Goal: Answer question/provide support

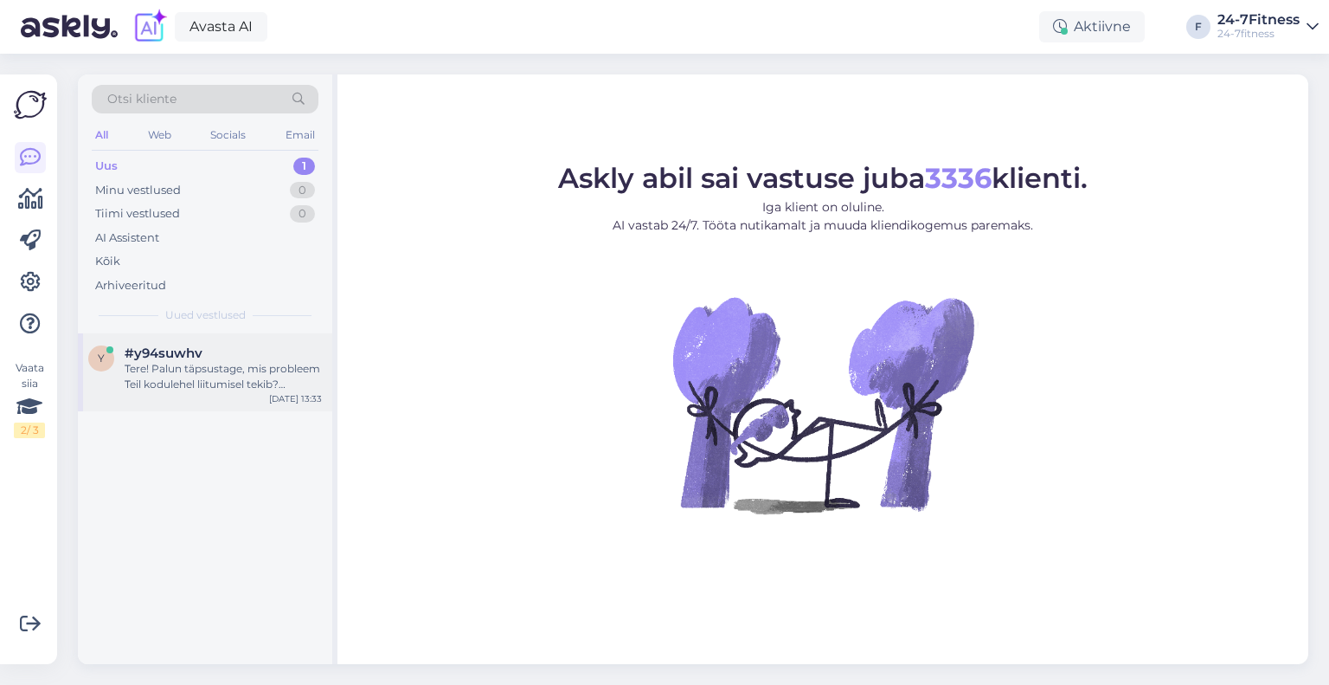
click at [164, 362] on div "Tere! Palun täpsustage, mis probleem Teil kodulehel liitumisel tekib? Andmete s…" at bounding box center [223, 376] width 197 height 31
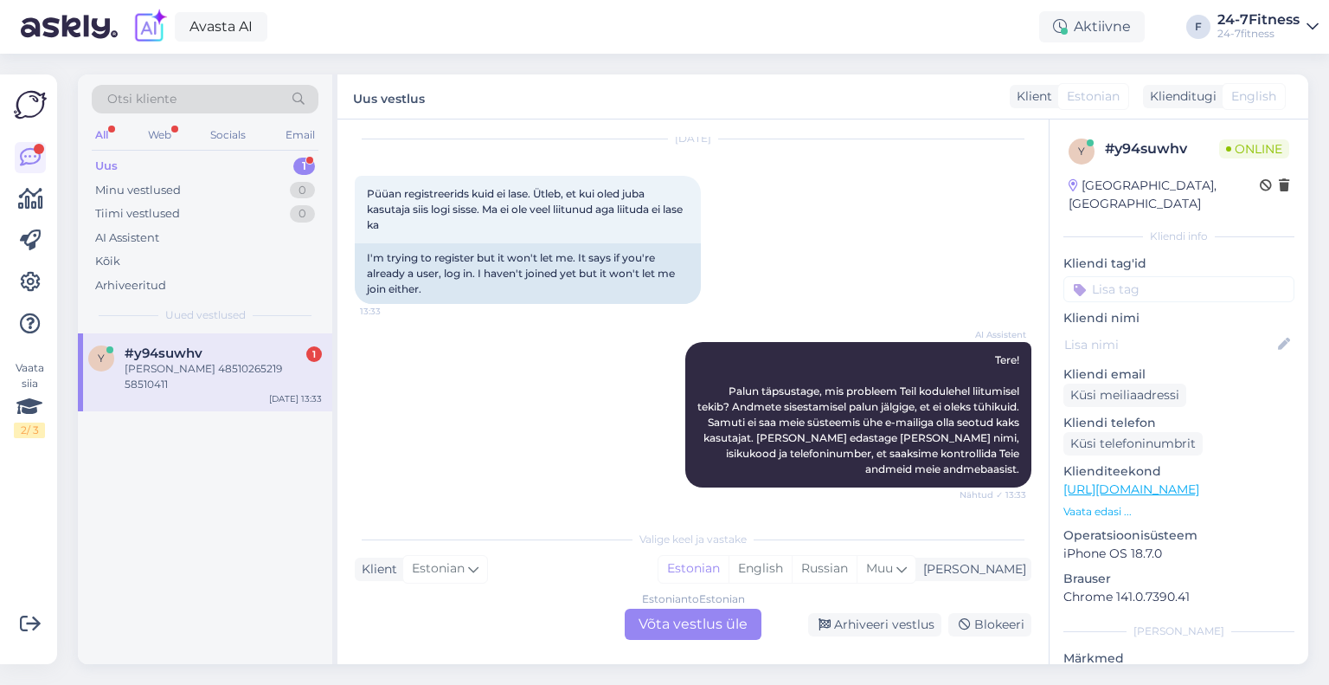
scroll to position [157, 0]
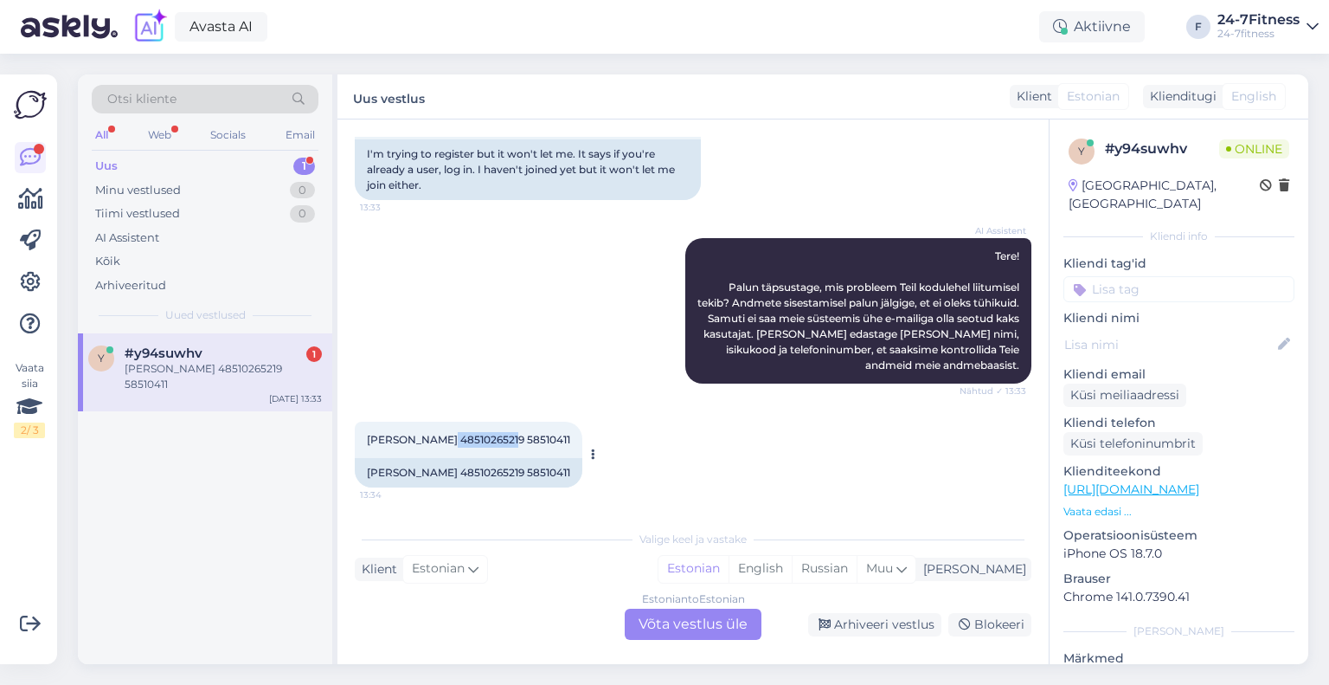
drag, startPoint x: 502, startPoint y: 440, endPoint x: 439, endPoint y: 440, distance: 63.2
click at [439, 440] on span "[PERSON_NAME] 48510265219 58510411" at bounding box center [468, 439] width 203 height 13
copy span "48510265219"
click at [657, 622] on div "Estonian to Estonian Võta vestlus üle" at bounding box center [693, 623] width 137 height 31
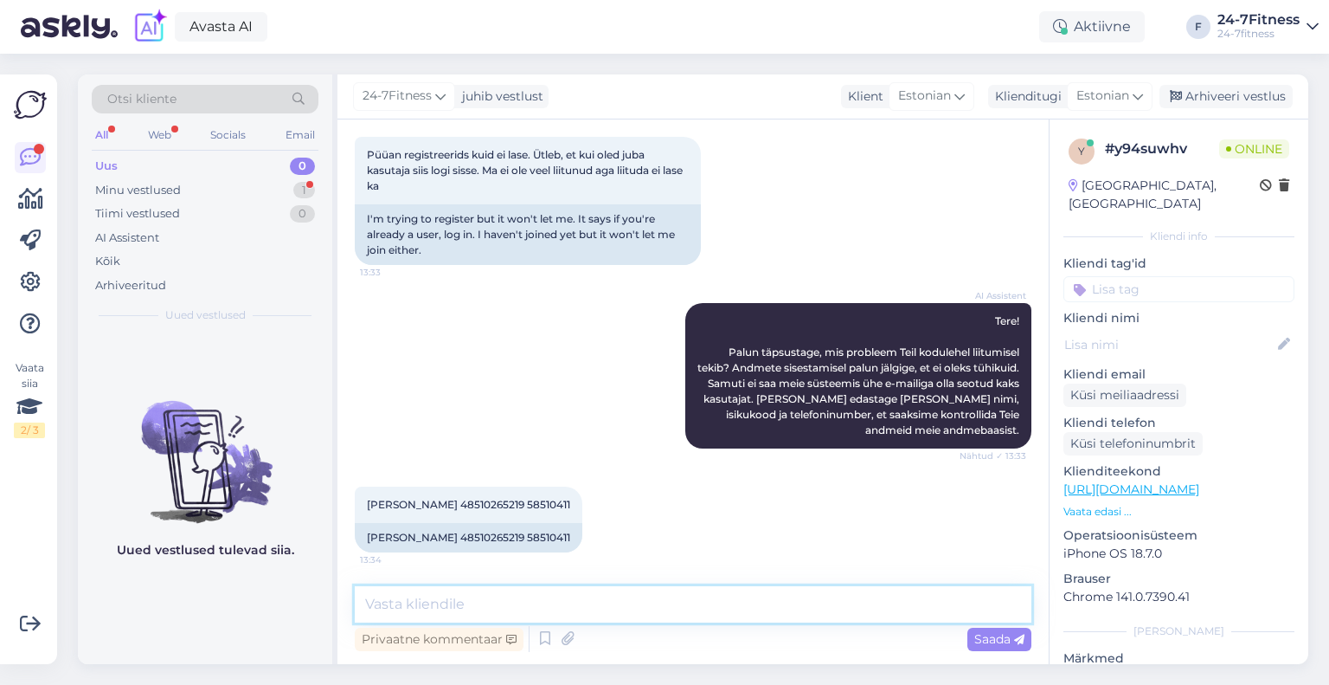
click at [631, 601] on textarea at bounding box center [693, 604] width 677 height 36
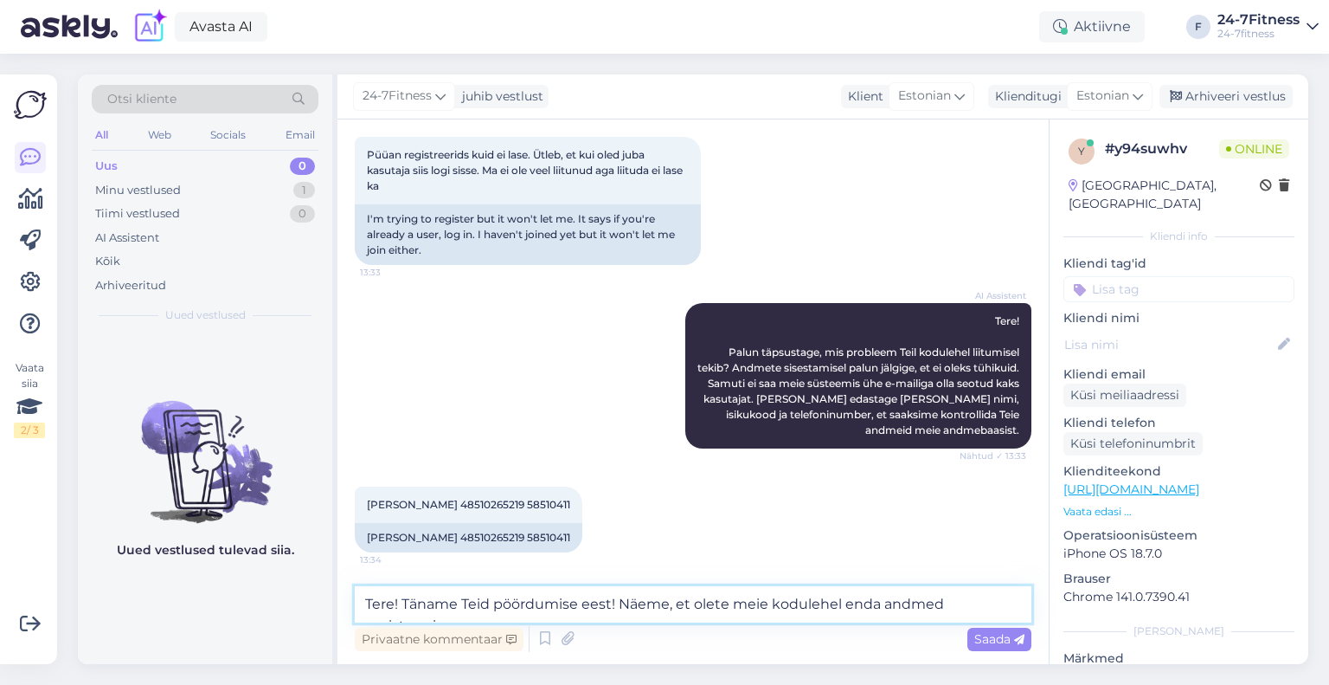
scroll to position [113, 0]
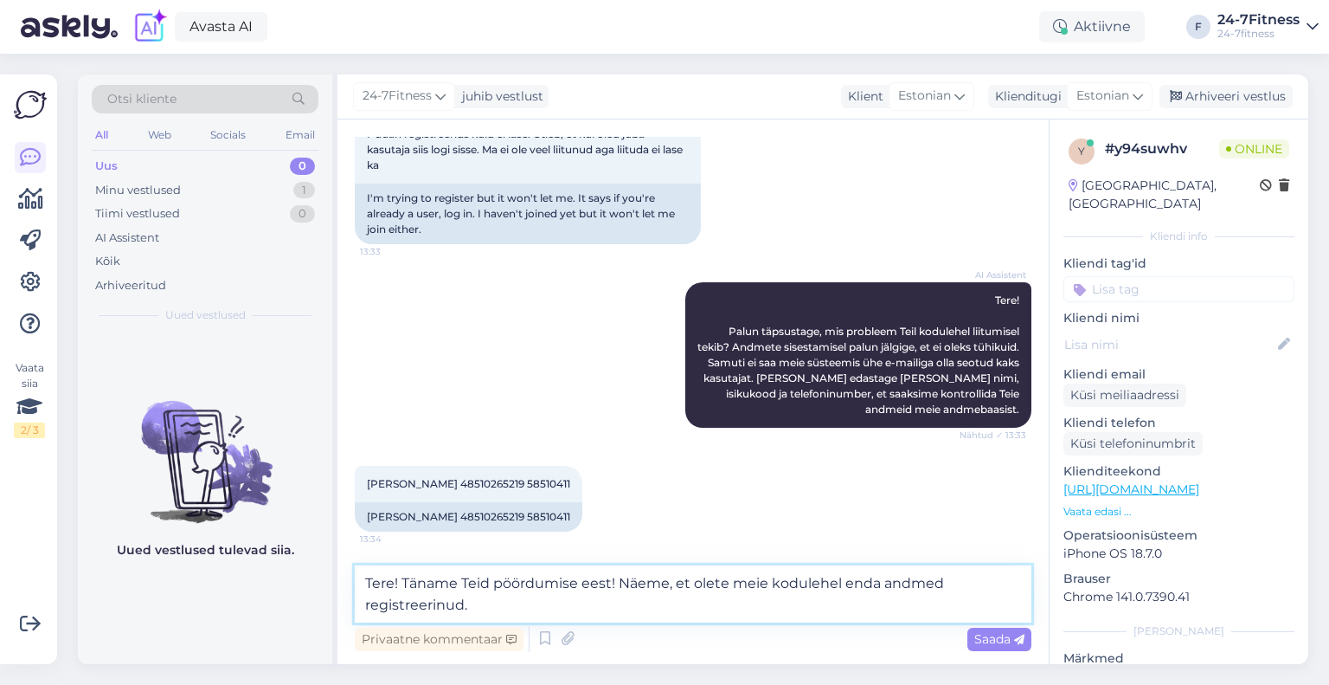
paste textarea "Uue paketi ostmiseks [PERSON_NAME] meie kodulehele [URL][DOMAIN_NAME] ja logige…"
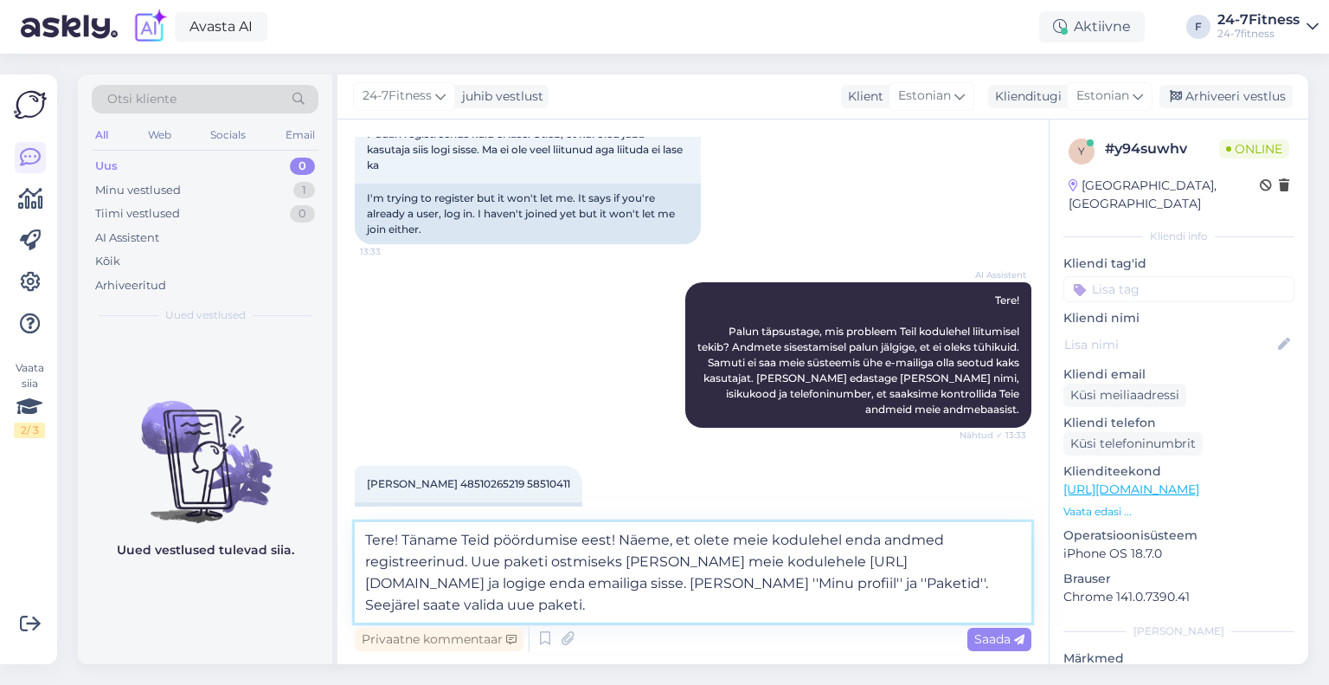
scroll to position [156, 0]
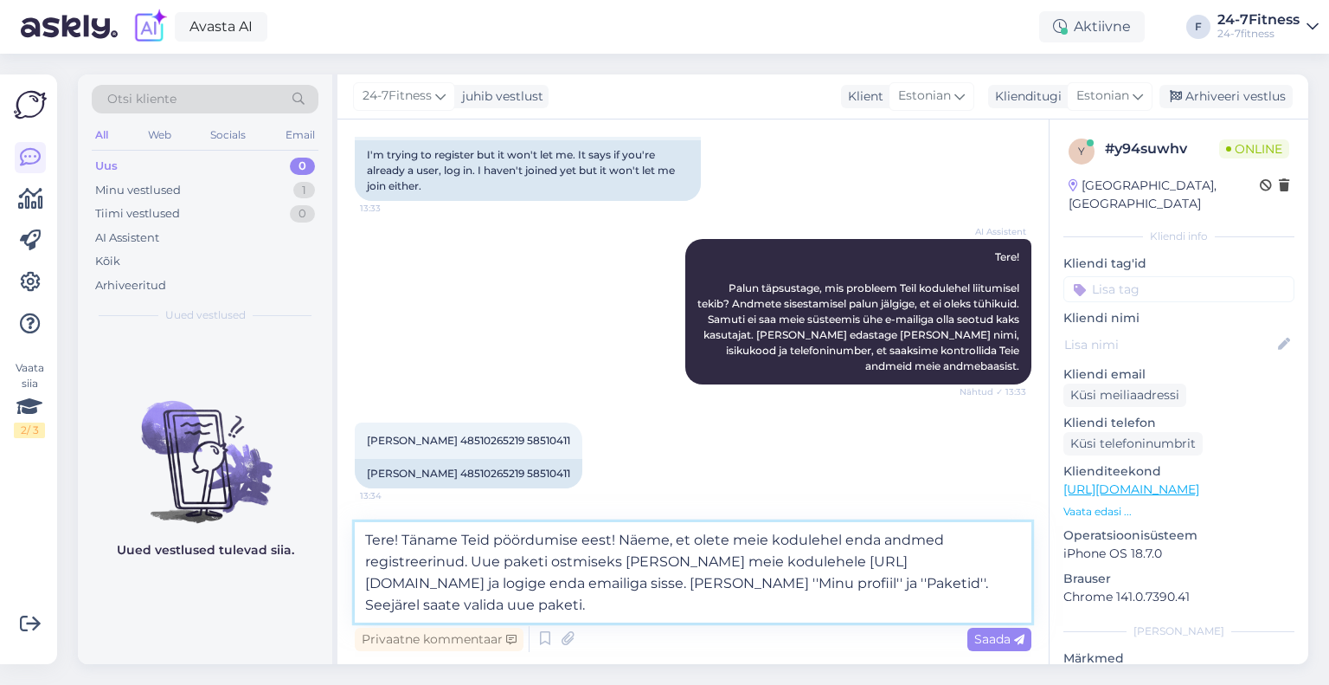
drag, startPoint x: 512, startPoint y: 563, endPoint x: 471, endPoint y: 563, distance: 41.5
click at [471, 563] on textarea "Tere! Täname Teid pöördumise eest! Näeme, et olete meie kodulehel enda andmed r…" at bounding box center [693, 572] width 677 height 100
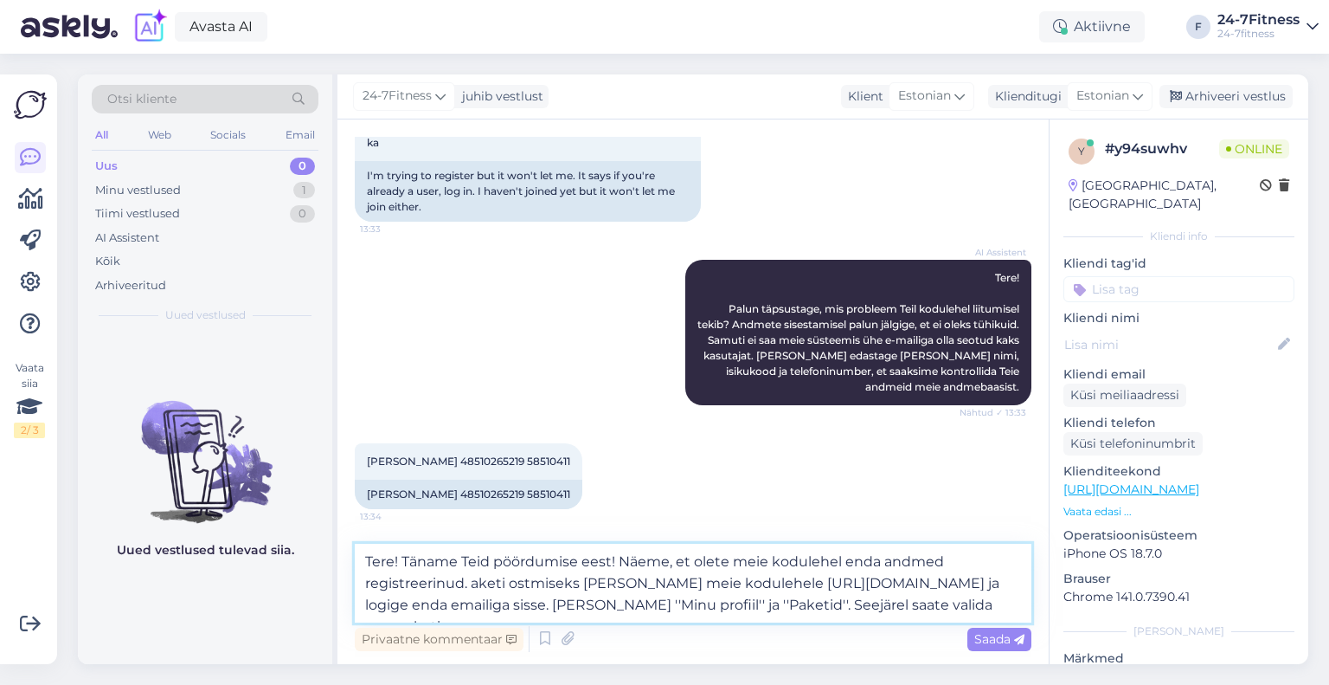
scroll to position [135, 0]
drag, startPoint x: 955, startPoint y: 605, endPoint x: 928, endPoint y: 605, distance: 26.8
click at [928, 605] on textarea "Tere! Täname Teid pöördumise eest! Näeme, et olete meie kodulehel enda andmed r…" at bounding box center [693, 582] width 677 height 79
click at [549, 604] on textarea "Tere! Täname Teid pöördumise eest! Näeme, et olete meie kodulehel enda andmed r…" at bounding box center [693, 582] width 677 height 79
click at [546, 606] on textarea "Tere! Täname Teid pöördumise eest! Näeme, et olete meie kodulehel enda andmed r…" at bounding box center [693, 582] width 677 height 79
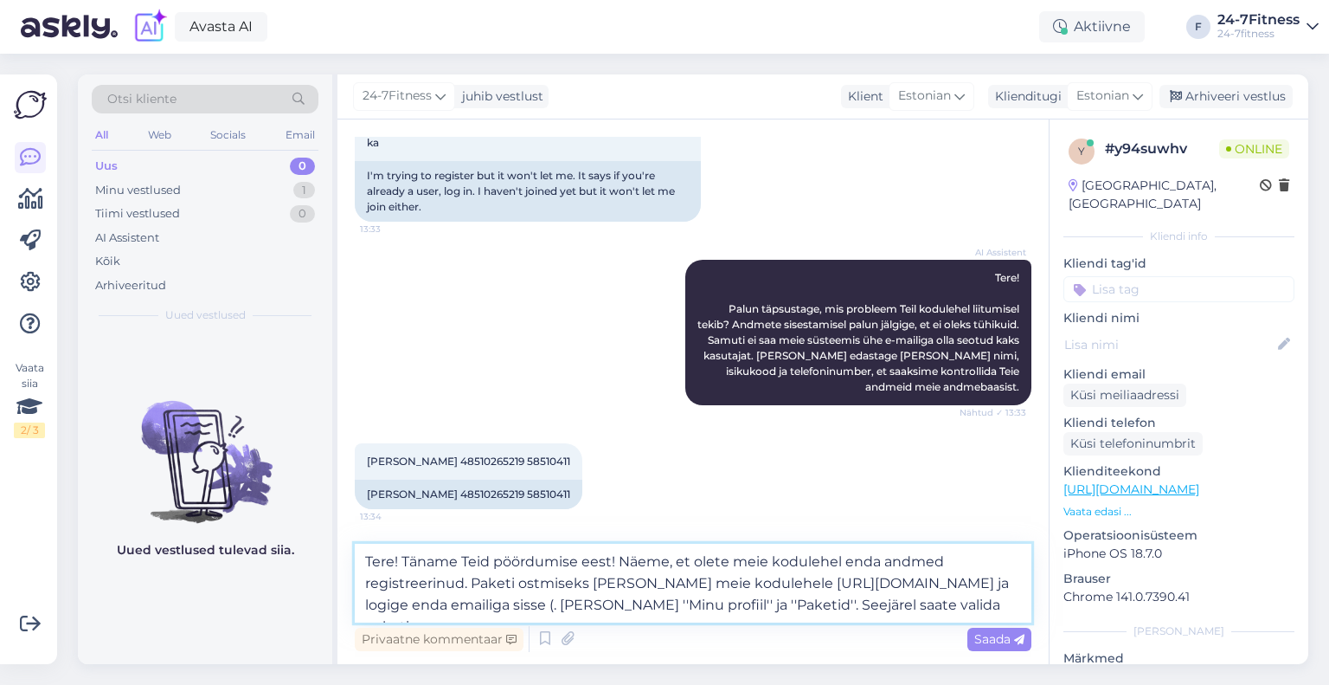
paste textarea "[EMAIL_ADDRESS][DOMAIN_NAME]"
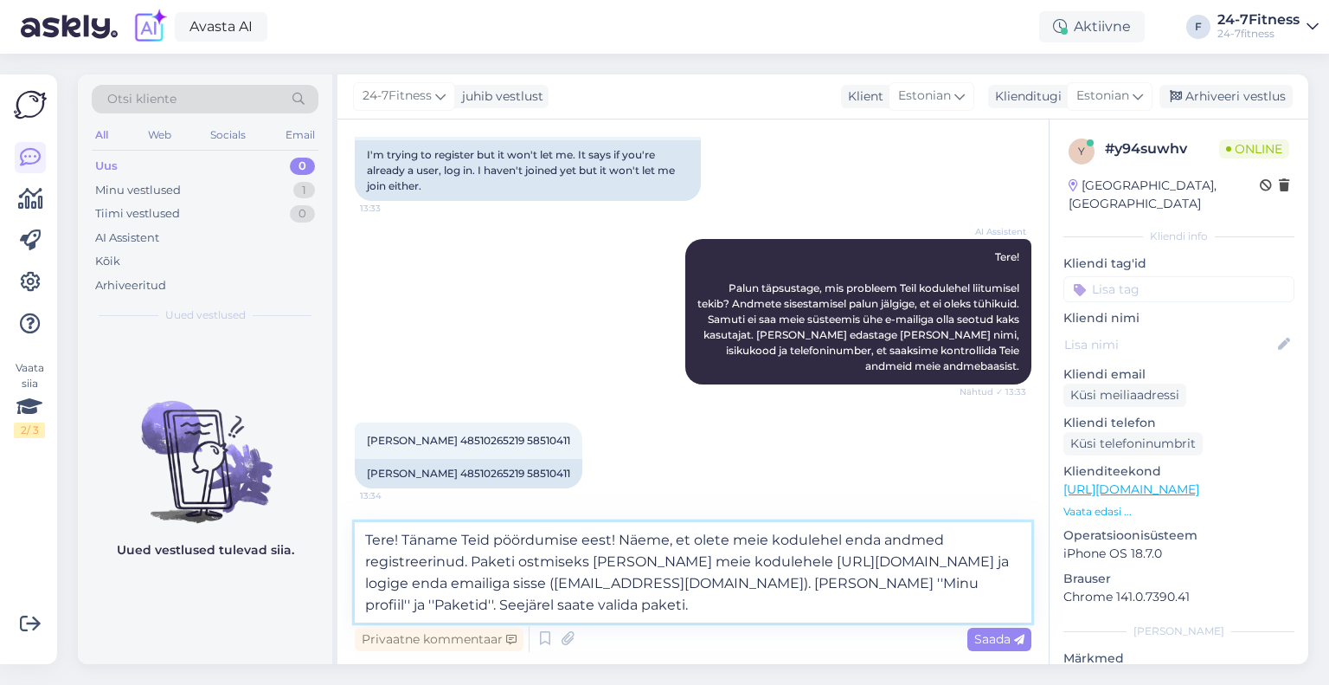
click at [657, 602] on textarea "Tere! Täname Teid pöördumise eest! Näeme, et olete meie kodulehel enda andmed r…" at bounding box center [693, 572] width 677 height 100
type textarea "Tere! Täname Teid pöördumise eest! Näeme, et olete meie kodulehel enda andmed r…"
click at [762, 612] on textarea "Tere! Täname Teid pöördumise eest! Näeme, et olete meie kodulehel enda andmed r…" at bounding box center [693, 572] width 677 height 100
click at [608, 613] on textarea "Tere! Täname Teid pöördumise eest! Näeme, et olete meie kodulehel enda andmed r…" at bounding box center [693, 572] width 677 height 100
drag, startPoint x: 502, startPoint y: 436, endPoint x: 439, endPoint y: 436, distance: 63.2
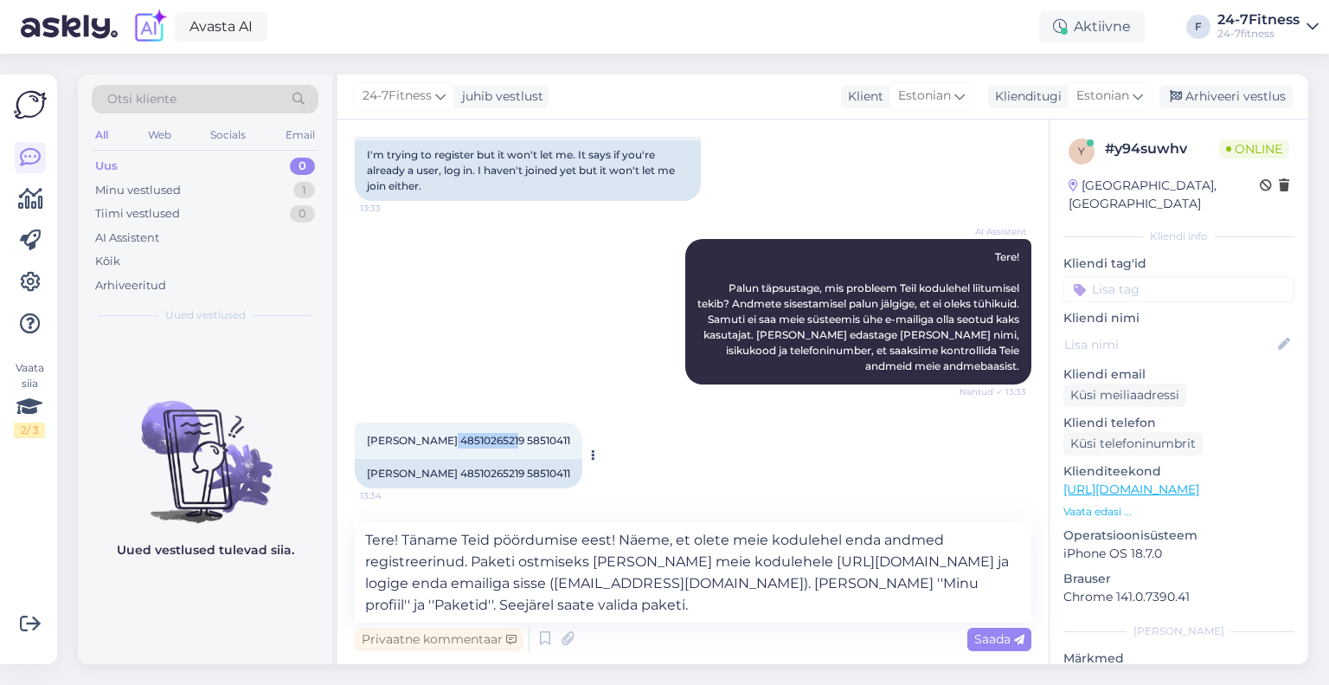
click at [439, 436] on span "[PERSON_NAME] 48510265219 58510411" at bounding box center [468, 440] width 203 height 13
copy span "48510265219"
click at [990, 643] on span "Saada" at bounding box center [999, 639] width 50 height 16
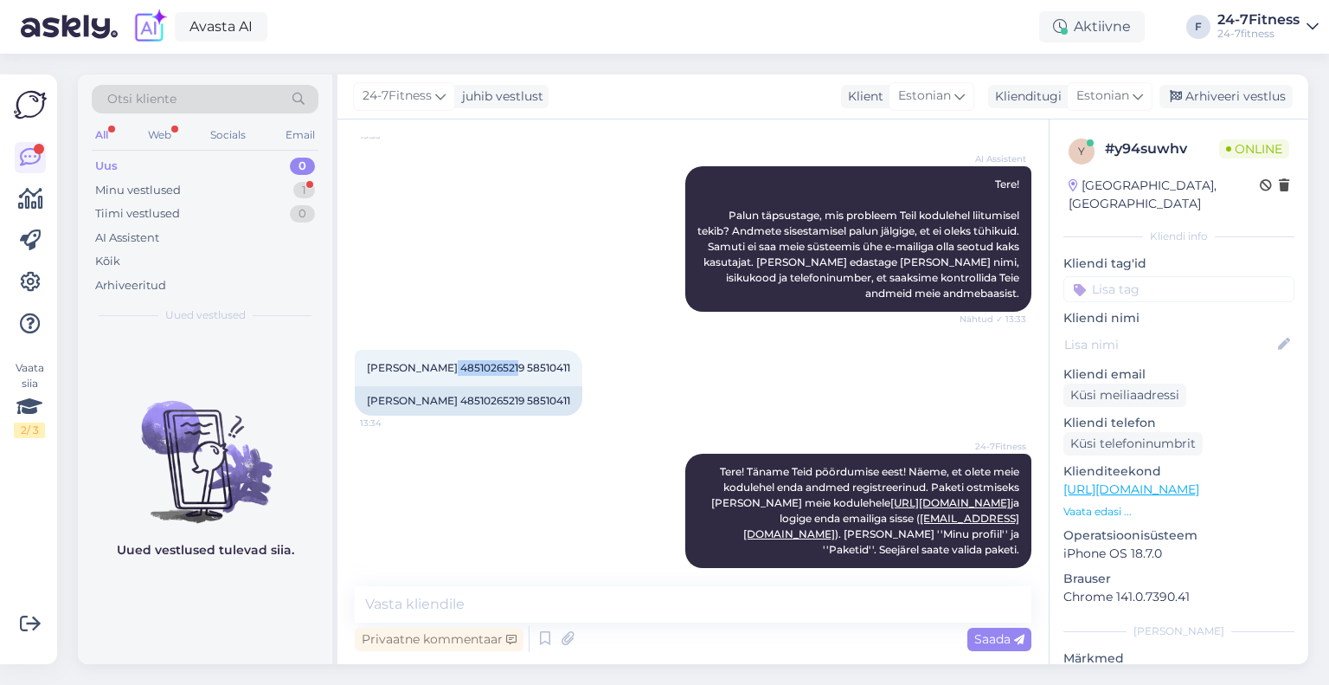
scroll to position [377, 0]
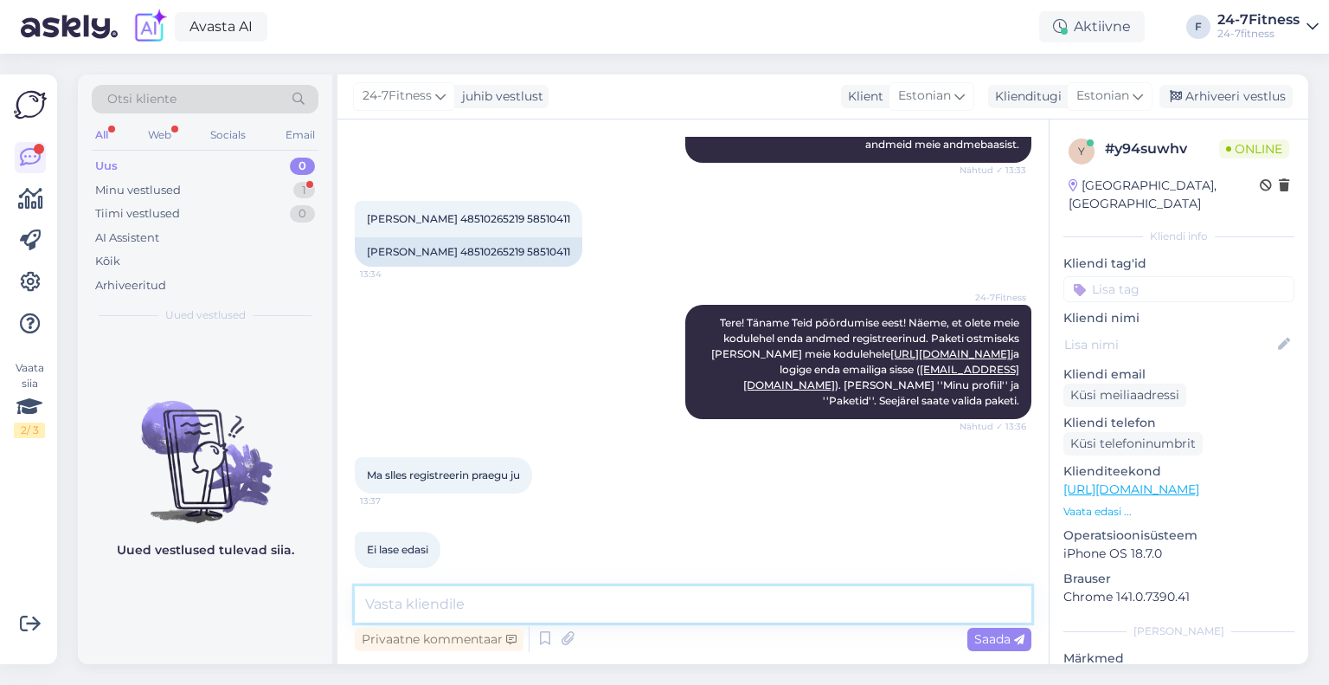
click at [540, 610] on textarea at bounding box center [693, 604] width 677 height 36
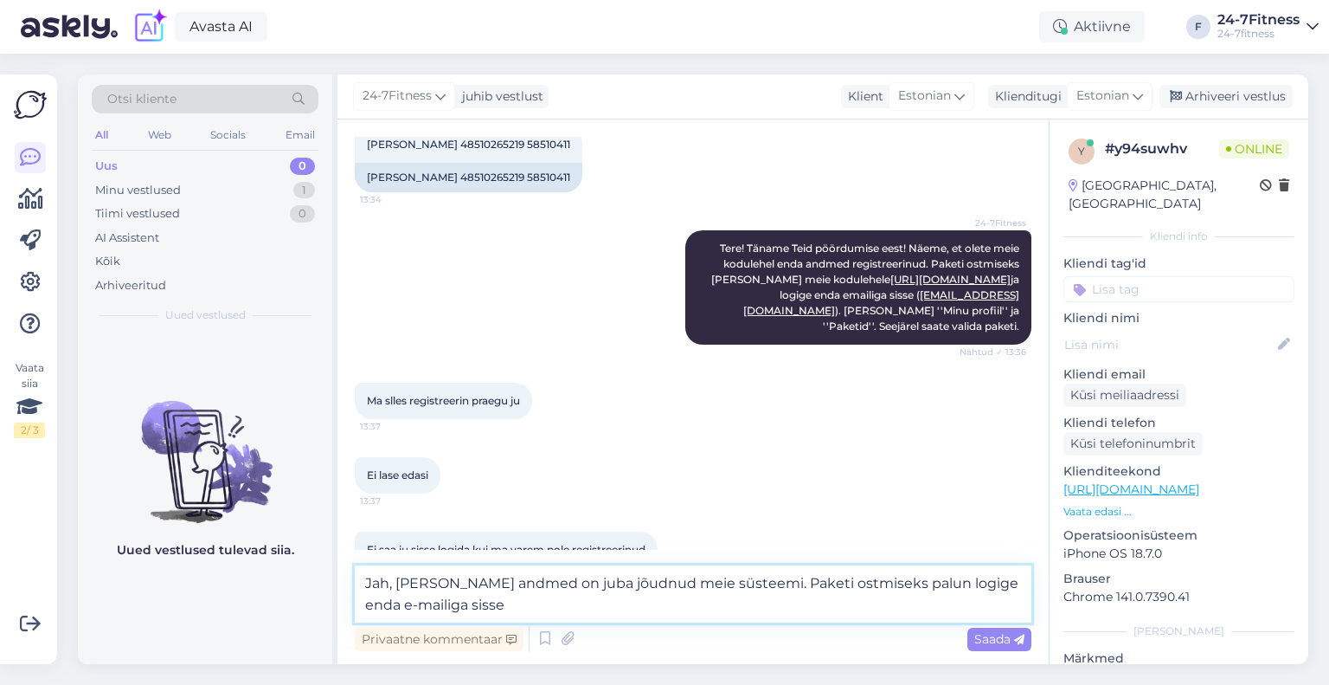
drag, startPoint x: 394, startPoint y: 584, endPoint x: 360, endPoint y: 586, distance: 33.8
click at [360, 586] on textarea "Jah, [PERSON_NAME] andmed on juba jõudnud meie süsteemi. Paketi ostmiseks palun…" at bounding box center [693, 593] width 677 height 57
click at [409, 602] on textarea "Jah, [PERSON_NAME] andmed on juba jõudnud meie süsteemi. Paketi ostmiseks palun…" at bounding box center [693, 593] width 677 height 57
drag, startPoint x: 398, startPoint y: 584, endPoint x: 357, endPoint y: 584, distance: 41.5
click at [357, 584] on textarea "Jah, [PERSON_NAME] andmed on juba jõudnud meie süsteemi. Paketi ostmiseks palun…" at bounding box center [693, 593] width 677 height 57
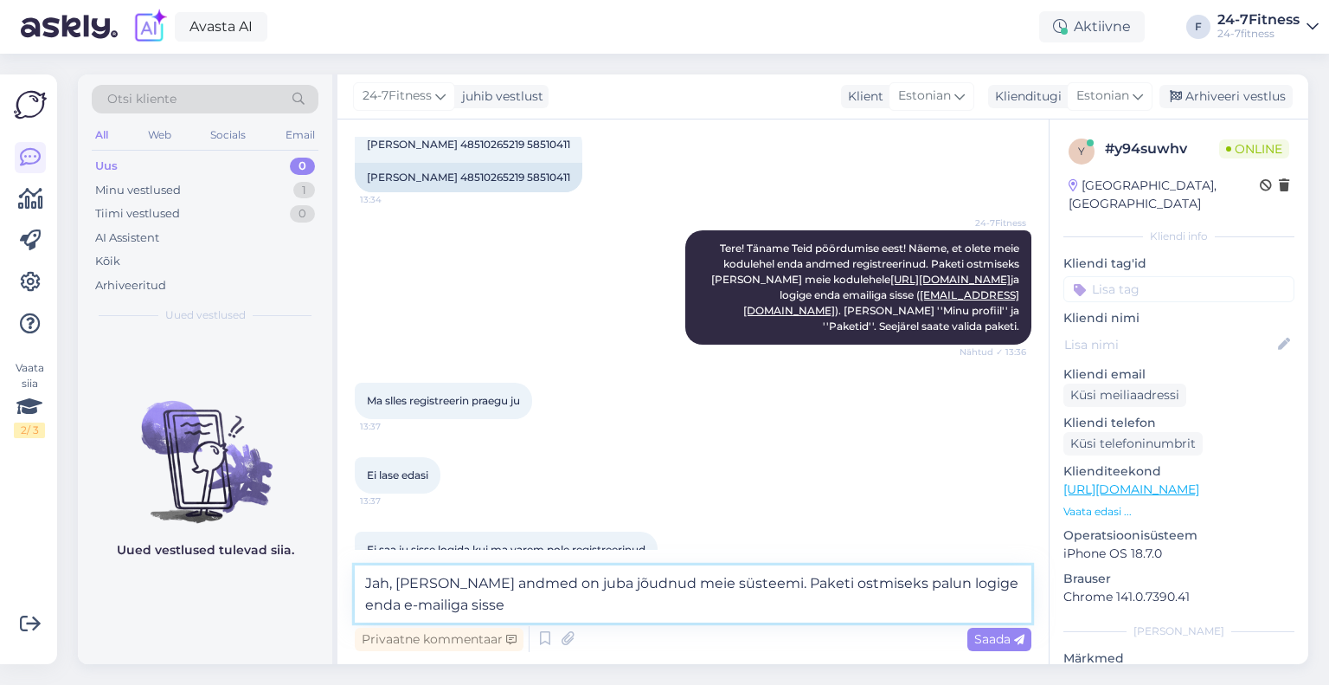
click at [428, 602] on textarea "Jah, [PERSON_NAME] andmed on juba jõudnud meie süsteemi. Paketi ostmiseks palun…" at bounding box center [693, 593] width 677 height 57
drag, startPoint x: 390, startPoint y: 581, endPoint x: 353, endPoint y: 582, distance: 37.3
click at [353, 582] on div "Vestlus algas [DATE] Püüan registreerids kuid ei lase. Ütleb, et kui oled juba …" at bounding box center [693, 391] width 711 height 544
click at [773, 615] on textarea "Olete täitnud meie kodulehel liitumisvormi ning [PERSON_NAME] andmed on juba jõ…" at bounding box center [693, 593] width 677 height 57
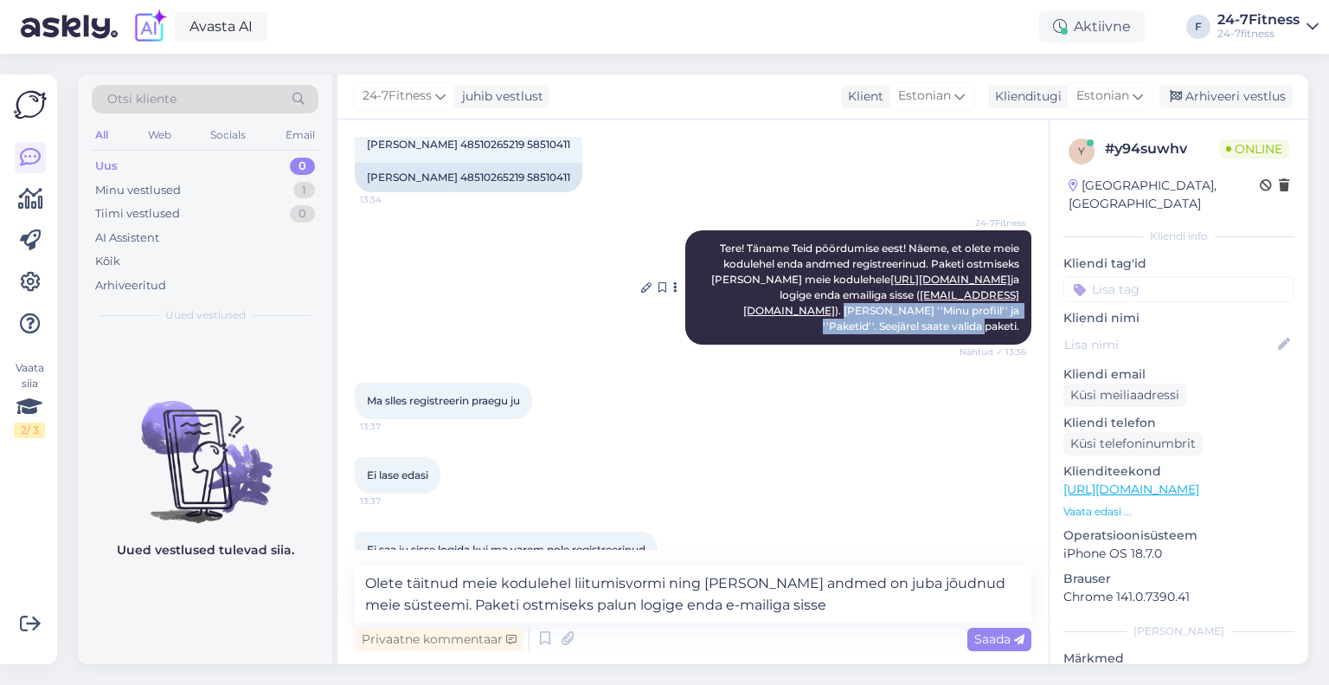
drag, startPoint x: 1004, startPoint y: 311, endPoint x: 973, endPoint y: 299, distance: 33.1
click at [973, 299] on span "Tere! Täname Teid pöördumise eest! Näeme, et olete meie kodulehel enda andmed r…" at bounding box center [866, 286] width 311 height 91
copy span "[PERSON_NAME] ''Minu profiil'' ja ''Paketid''. Seejärel saate valida paketi."
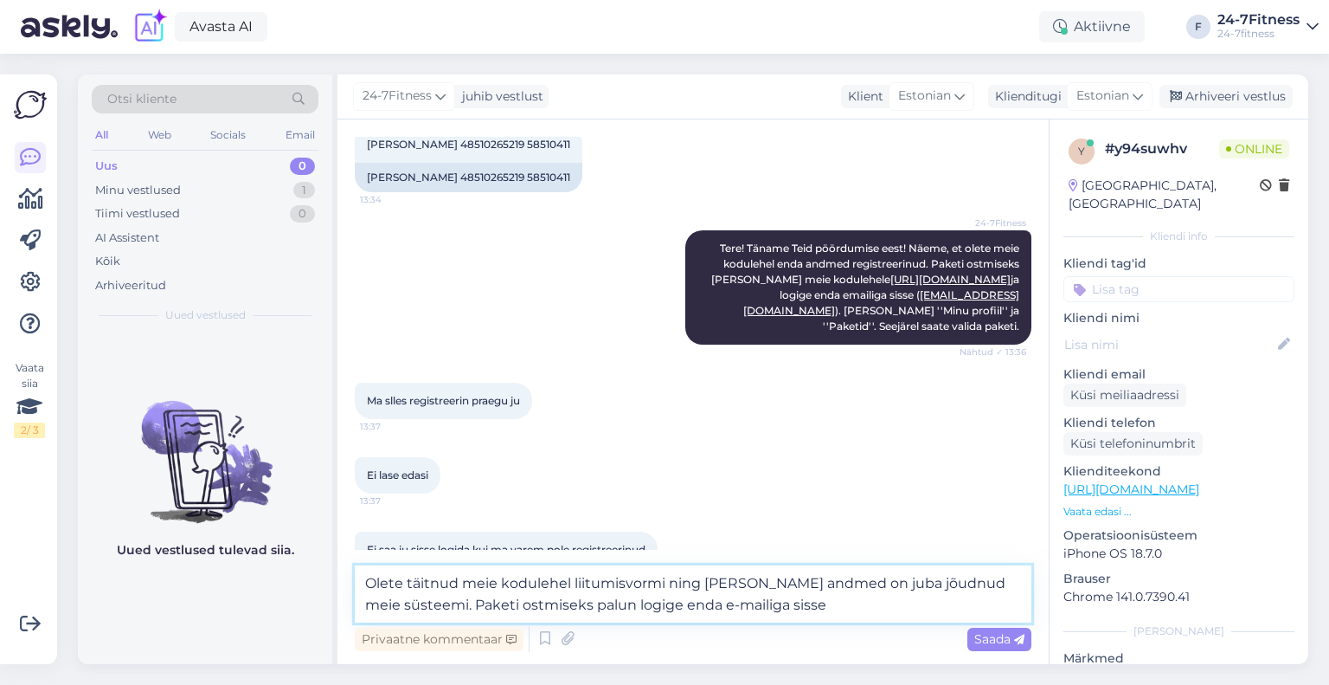
click at [758, 609] on textarea "Olete täitnud meie kodulehel liitumisvormi ning [PERSON_NAME] andmed on juba jõ…" at bounding box center [693, 593] width 677 height 57
paste textarea "[PERSON_NAME] ''Minu profiil'' ja ''Paketid''. Seejärel saate valida paketi."
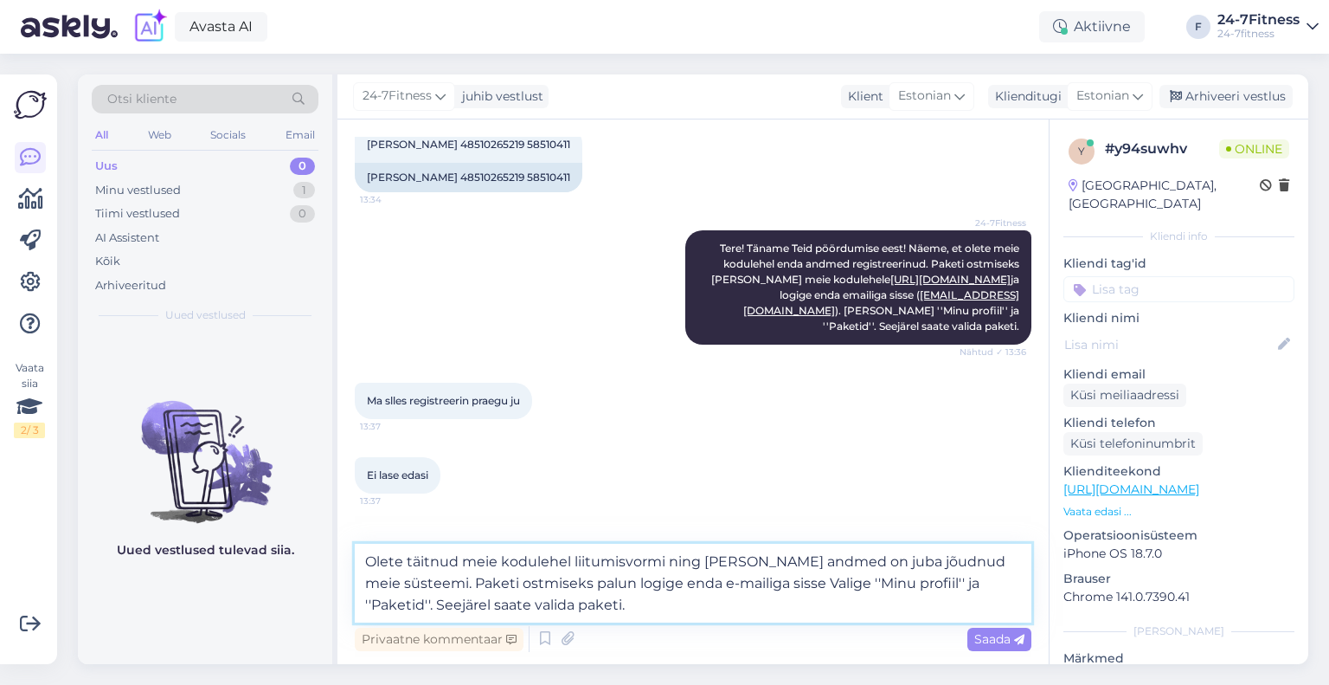
click at [717, 584] on textarea "Olete täitnud meie kodulehel liitumisvormi ning [PERSON_NAME] andmed on juba jõ…" at bounding box center [693, 582] width 677 height 79
click at [705, 604] on textarea "Olete täitnud meie kodulehel liitumisvormi ning [PERSON_NAME] andmed on juba jõ…" at bounding box center [693, 582] width 677 height 79
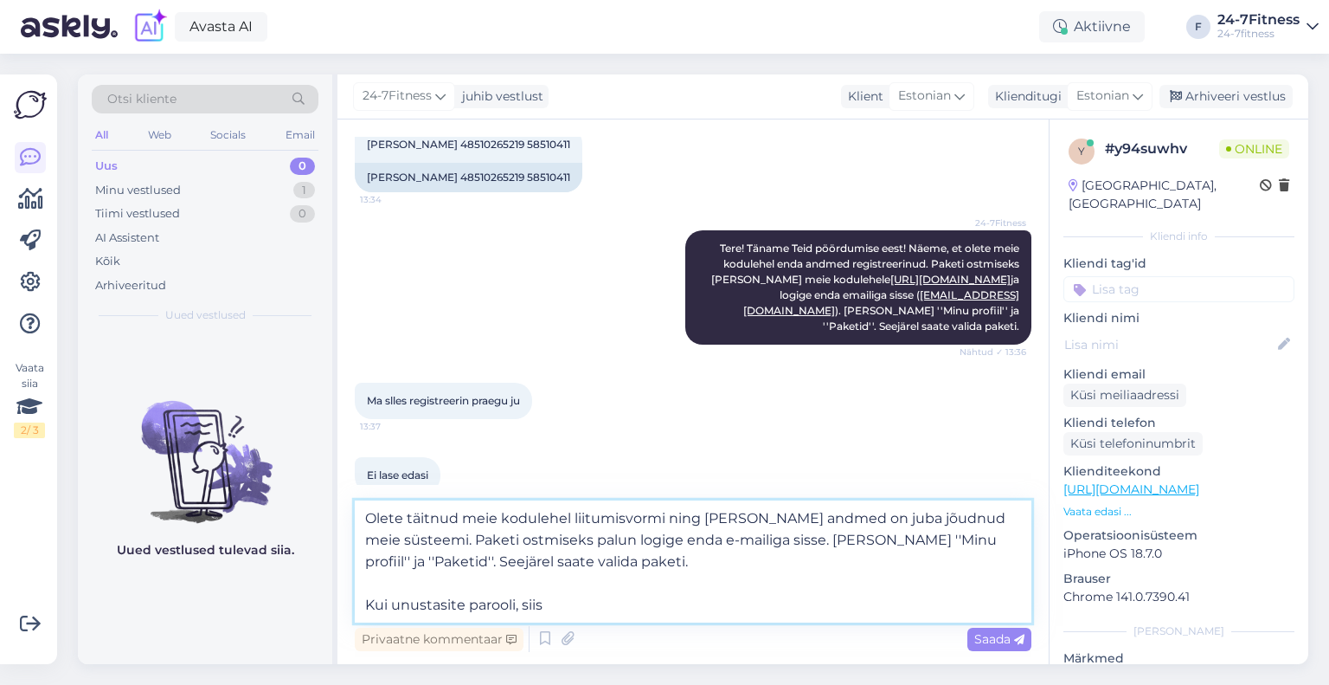
paste textarea "vajutage sisselogimise alas ,,unustasin parooli'' ja sisestage enda meiliaadres…"
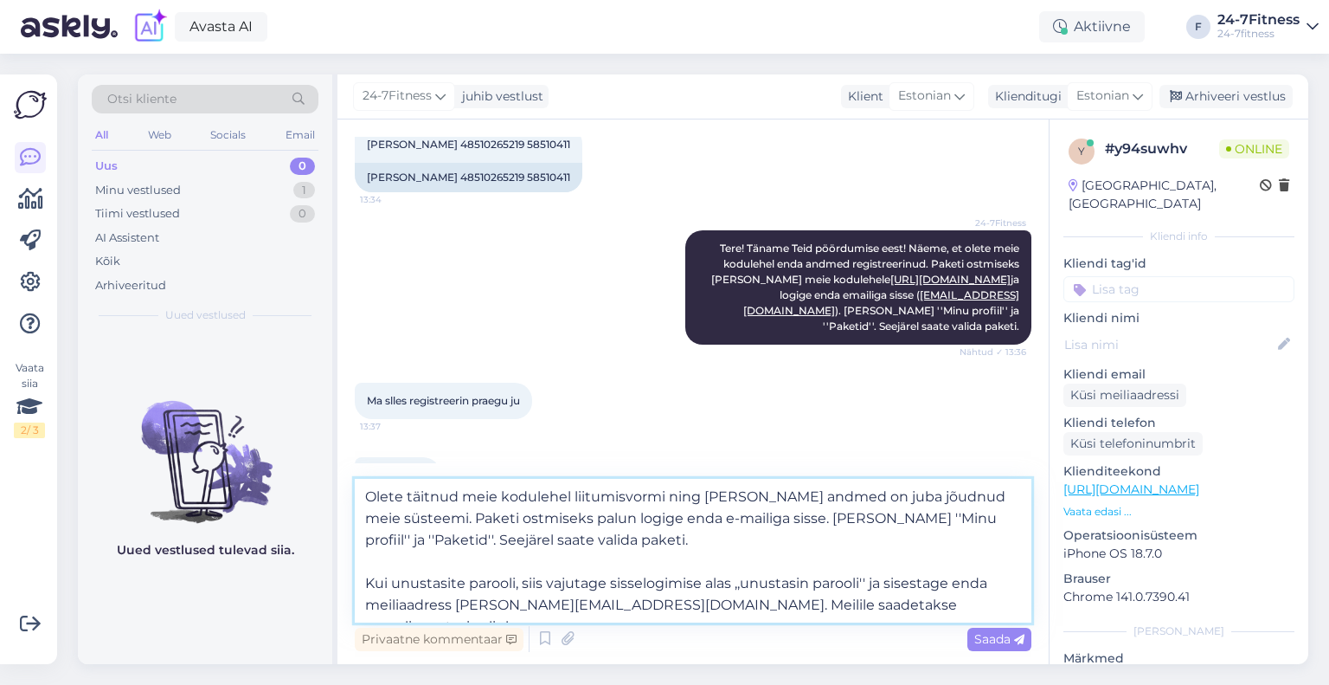
drag, startPoint x: 612, startPoint y: 600, endPoint x: 470, endPoint y: 606, distance: 142.1
click at [470, 606] on textarea "Olete täitnud meie kodulehel liitumisvormi ning [PERSON_NAME] andmed on juba jõ…" at bounding box center [693, 551] width 677 height 144
click at [776, 614] on textarea "Olete täitnud meie kodulehel liitumisvormi ning [PERSON_NAME] andmed on juba jõ…" at bounding box center [693, 551] width 677 height 144
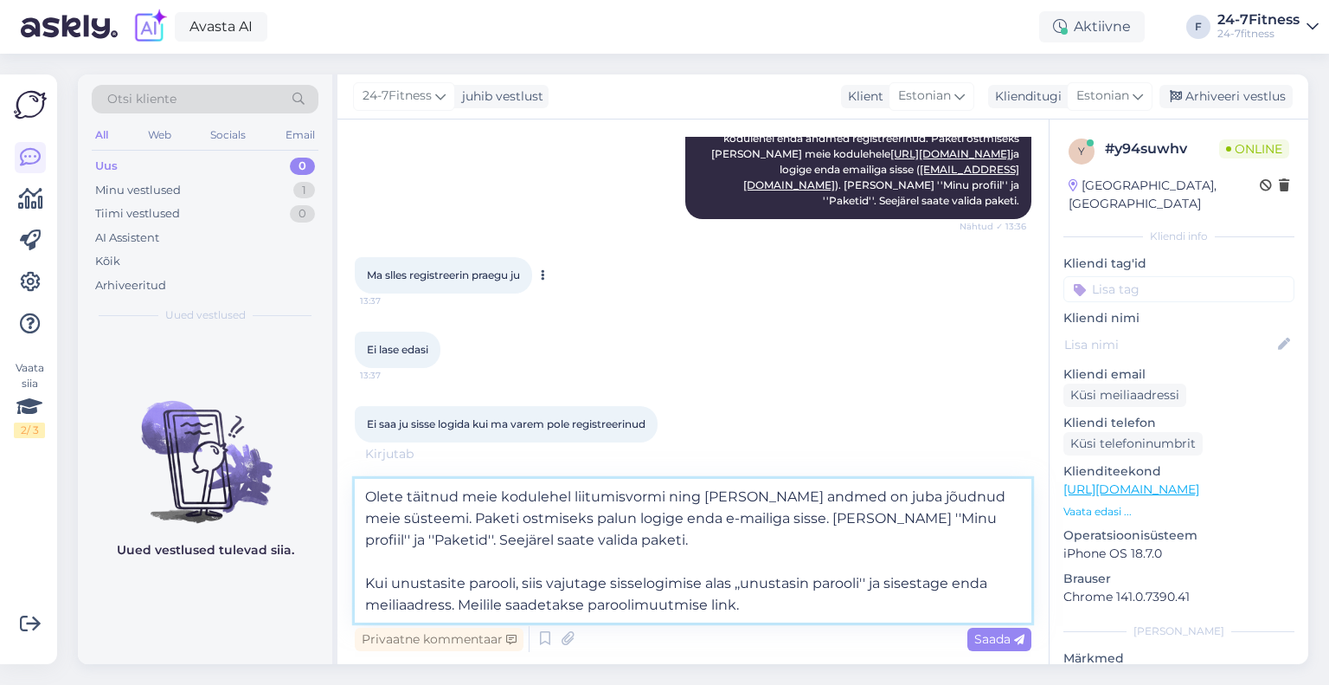
scroll to position [578, 0]
click at [617, 546] on textarea "Olete täitnud meie kodulehel liitumisvormi ning [PERSON_NAME] andmed on juba jõ…" at bounding box center [693, 551] width 677 height 144
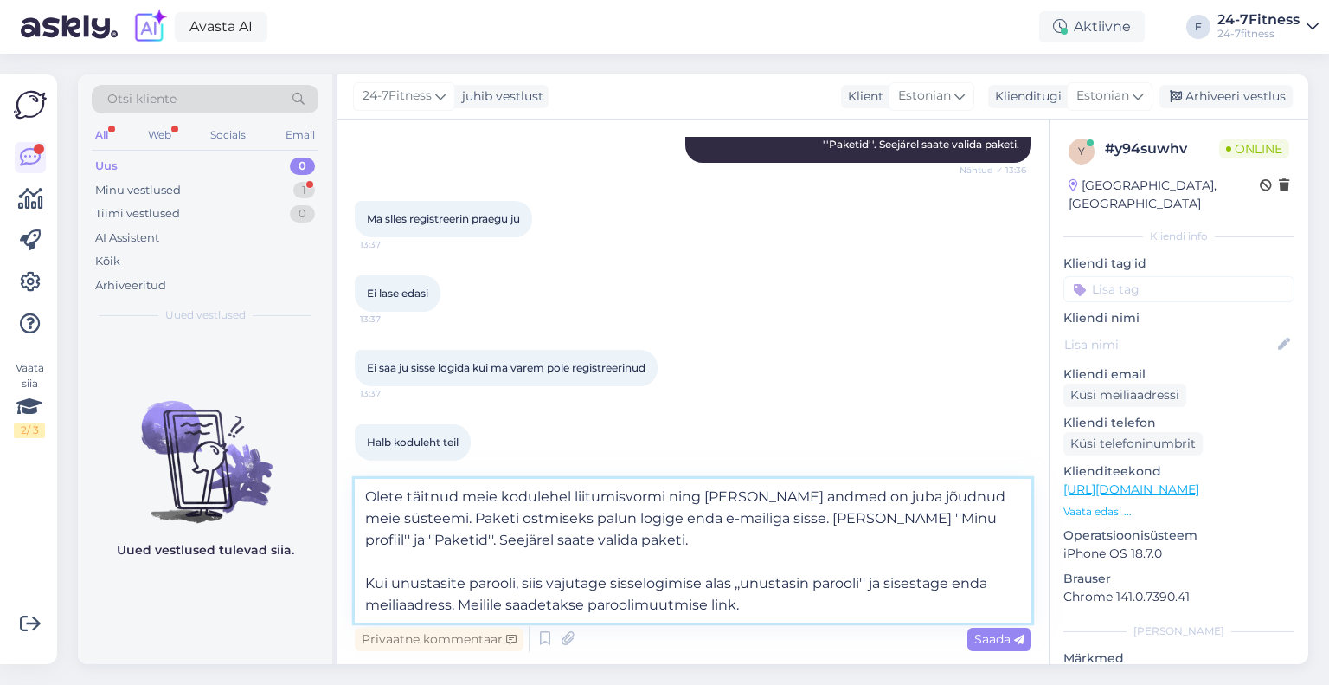
click at [585, 559] on textarea "Olete täitnud meie kodulehel liitumisvormi ning [PERSON_NAME] andmed on juba jõ…" at bounding box center [693, 551] width 677 height 144
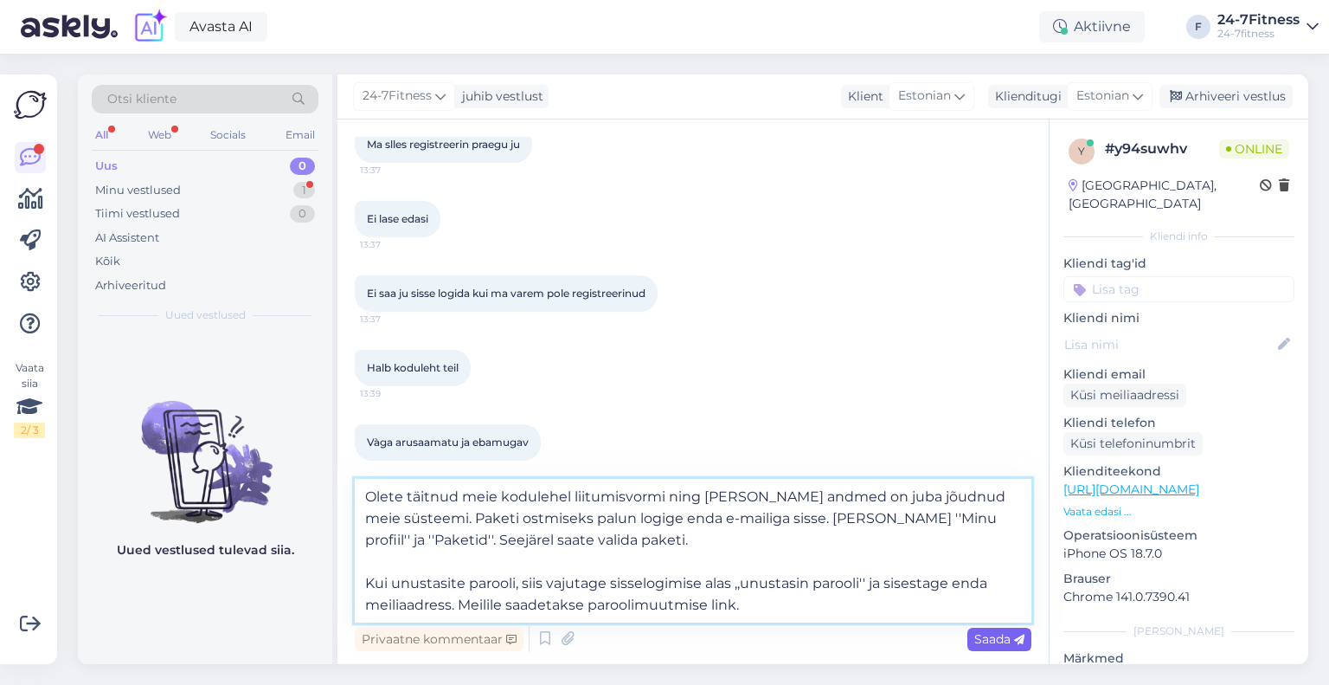
type textarea "Olete täitnud meie kodulehel liitumisvormi ning [PERSON_NAME] andmed on juba jõ…"
click at [1013, 641] on span "Saada" at bounding box center [999, 639] width 50 height 16
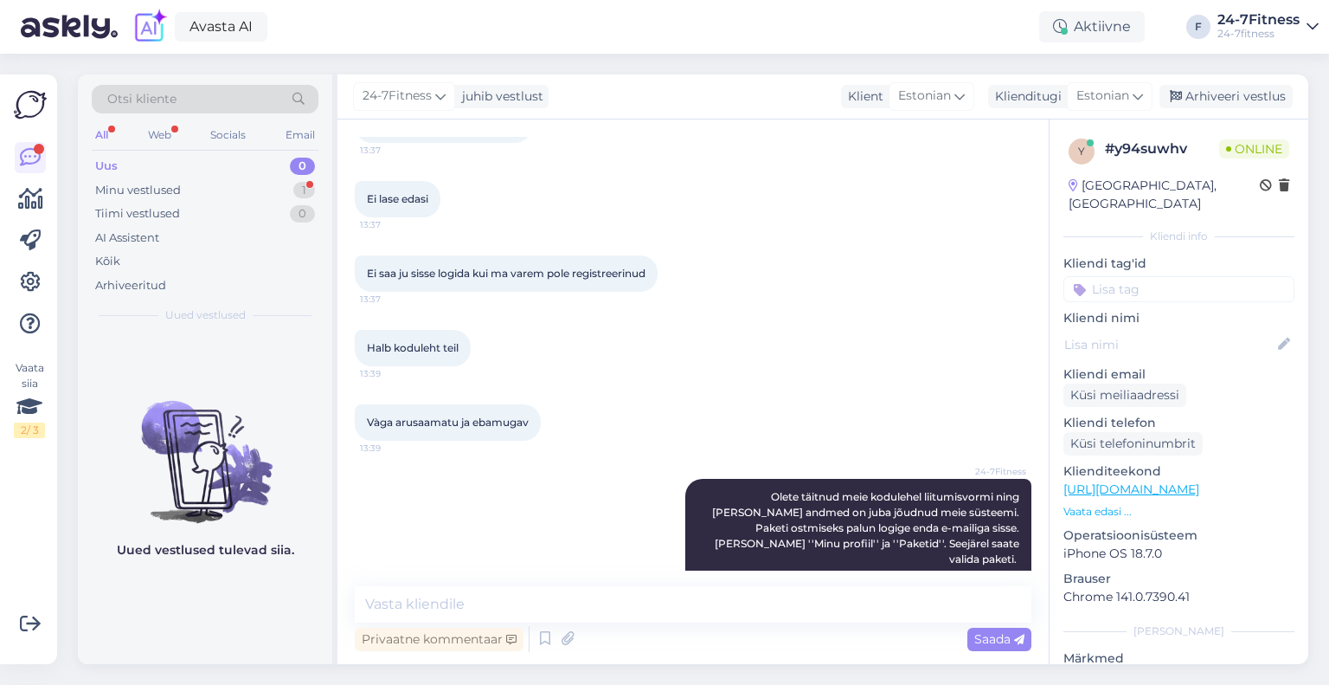
scroll to position [784, 0]
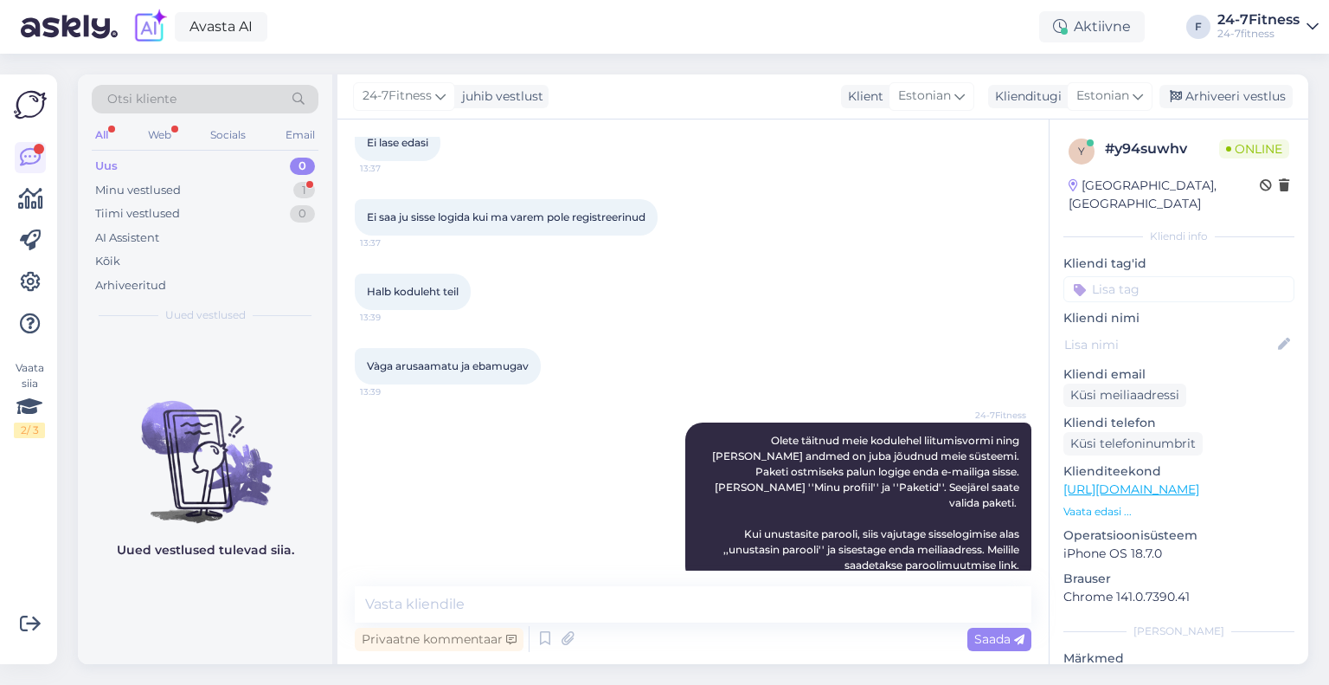
click at [273, 621] on div "Uued vestlused tulevad siia." at bounding box center [205, 498] width 254 height 331
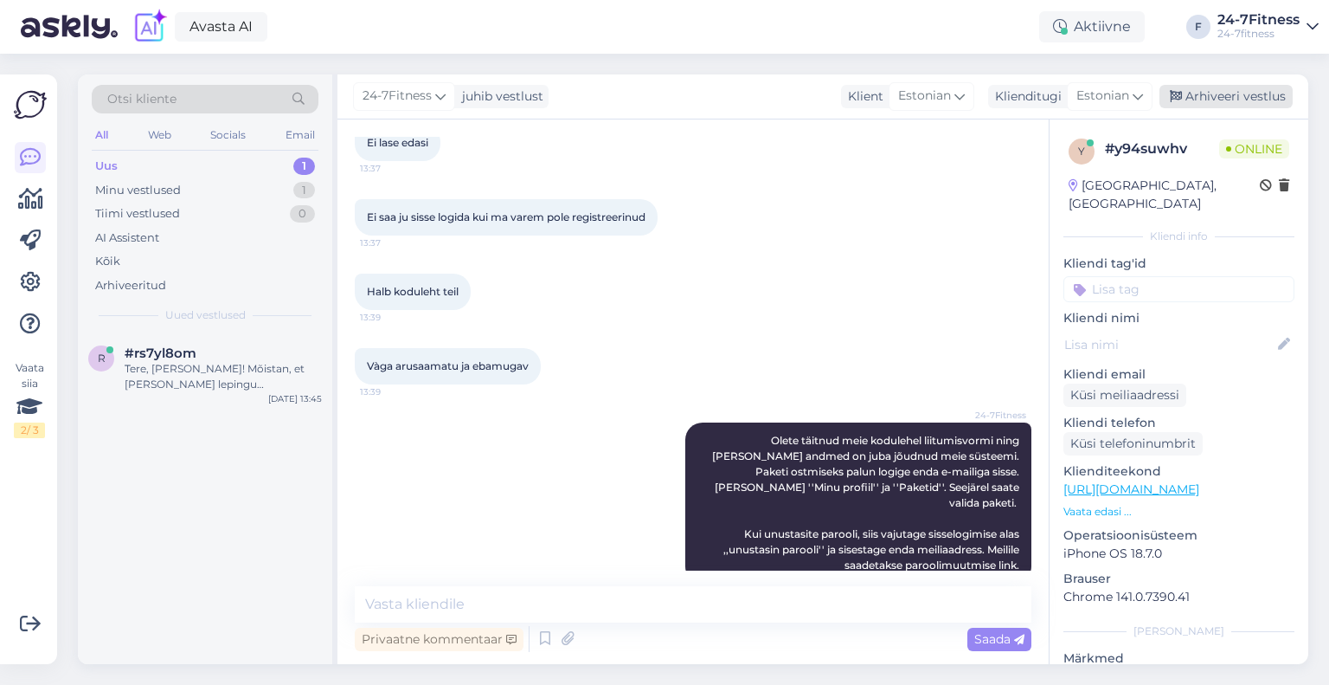
click at [1244, 99] on div "Arhiveeri vestlus" at bounding box center [1226, 96] width 133 height 23
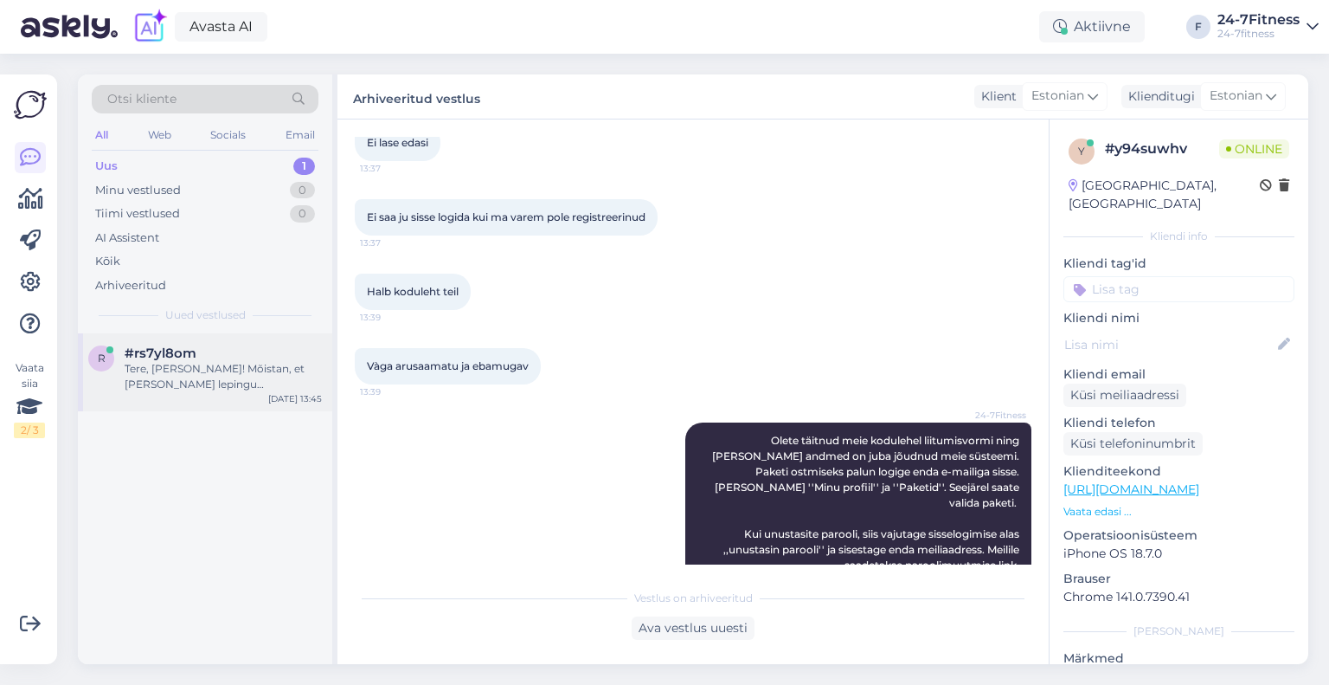
click at [221, 379] on div "Tere, [PERSON_NAME]! Mõistan, et [PERSON_NAME] lepingu pikendamise andmed ei ol…" at bounding box center [223, 376] width 197 height 31
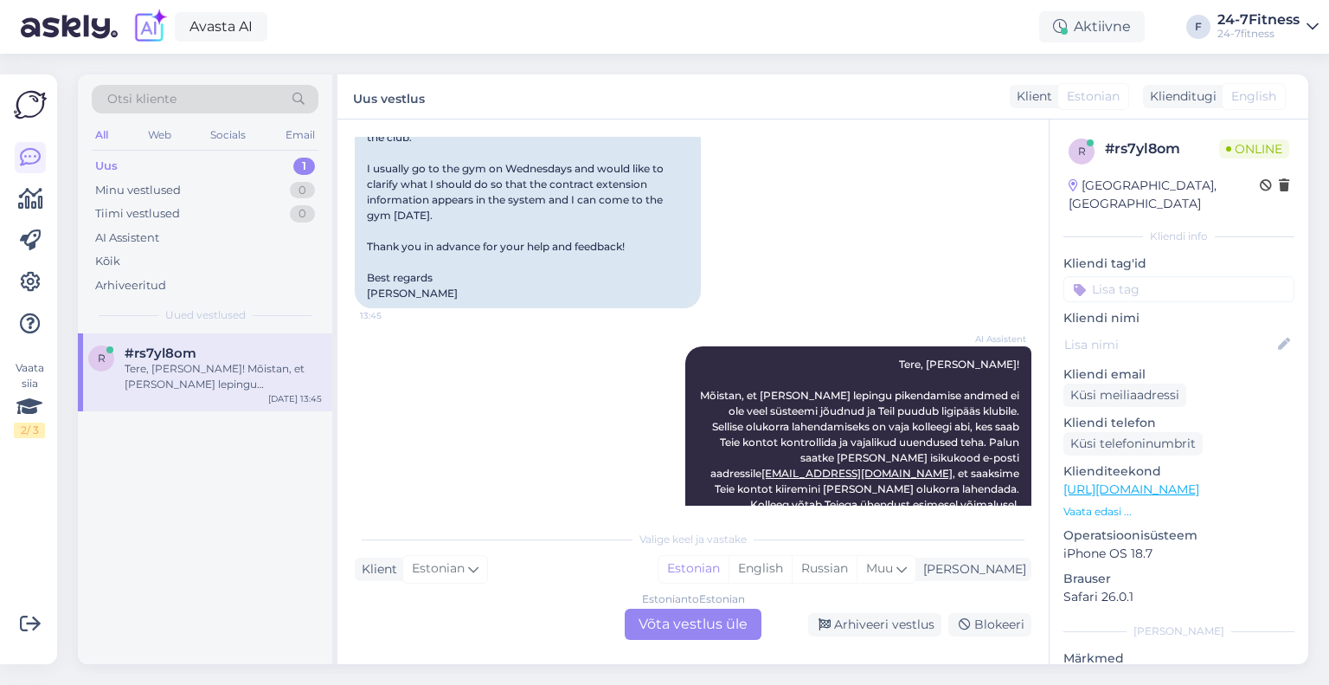
scroll to position [489, 0]
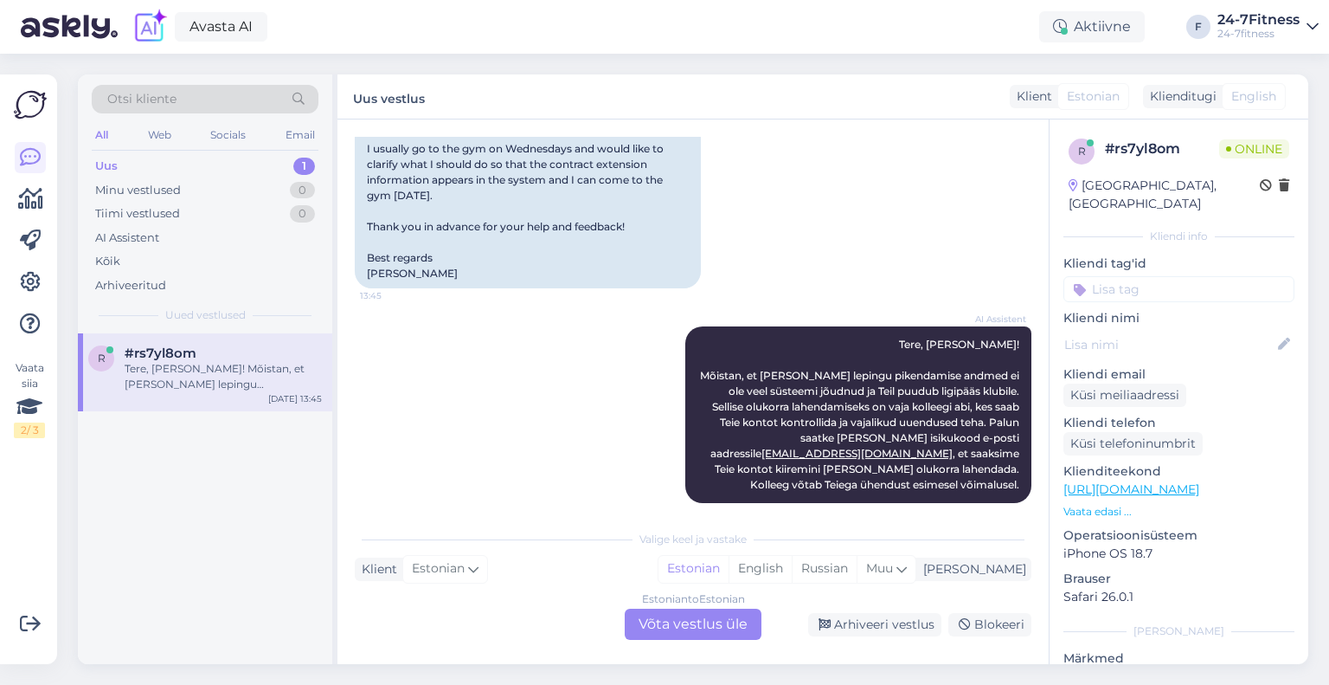
click at [203, 510] on div "r #rs7yl8om Tere, [PERSON_NAME]! Mõistan, et [PERSON_NAME] lepingu pikendamise …" at bounding box center [205, 498] width 254 height 331
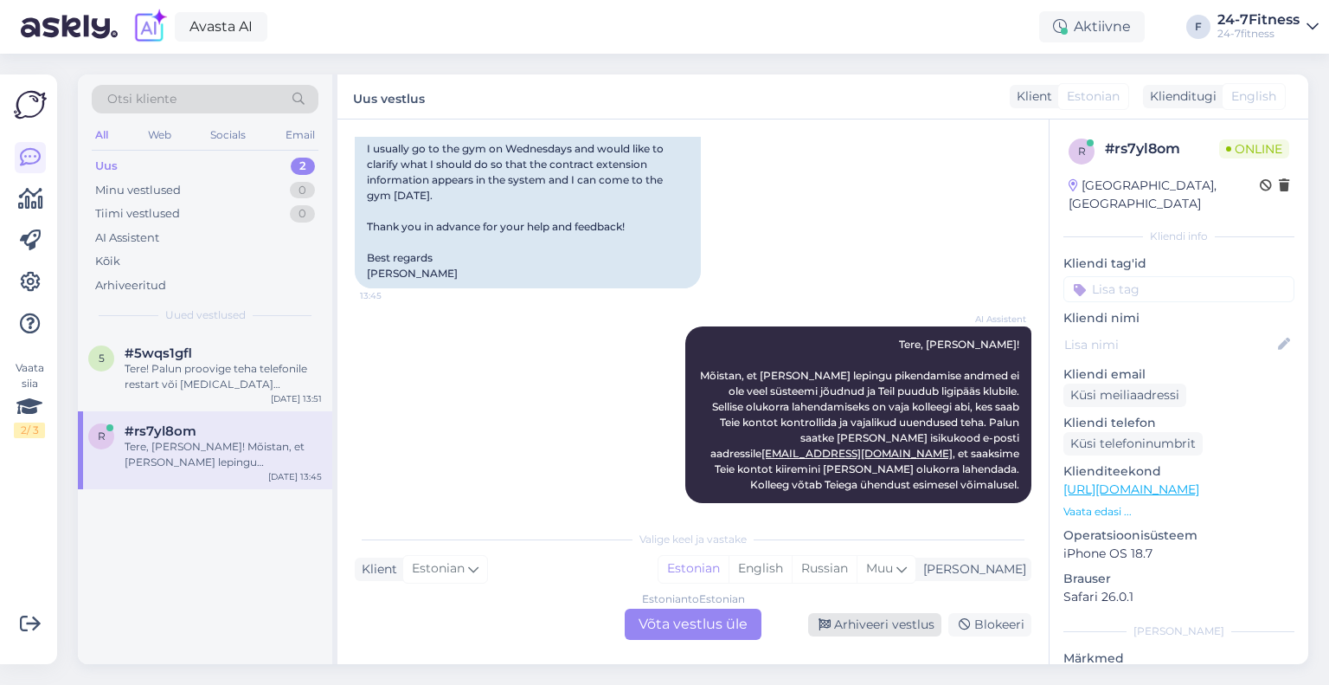
click at [883, 621] on div "Arhiveeri vestlus" at bounding box center [874, 624] width 133 height 23
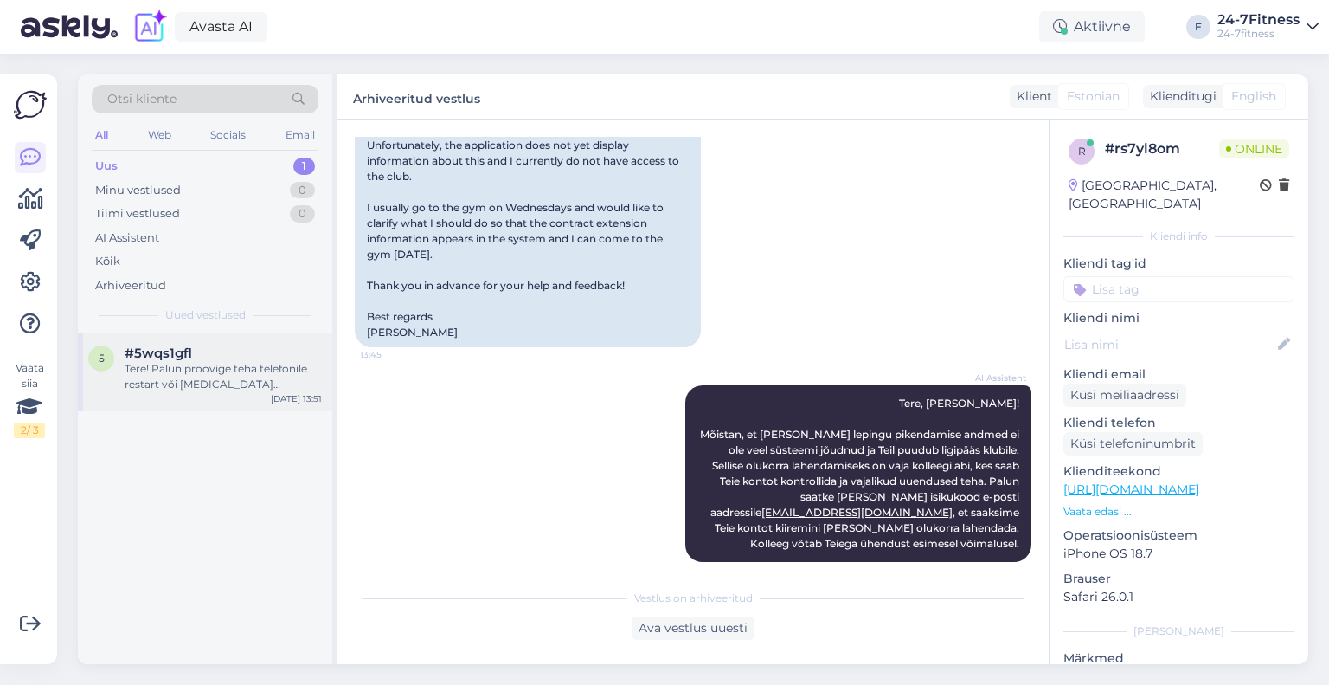
click at [183, 373] on div "Tere! Palun proovige teha telefonile restart või [MEDICAL_DATA] mobiilirakendus…" at bounding box center [223, 376] width 197 height 31
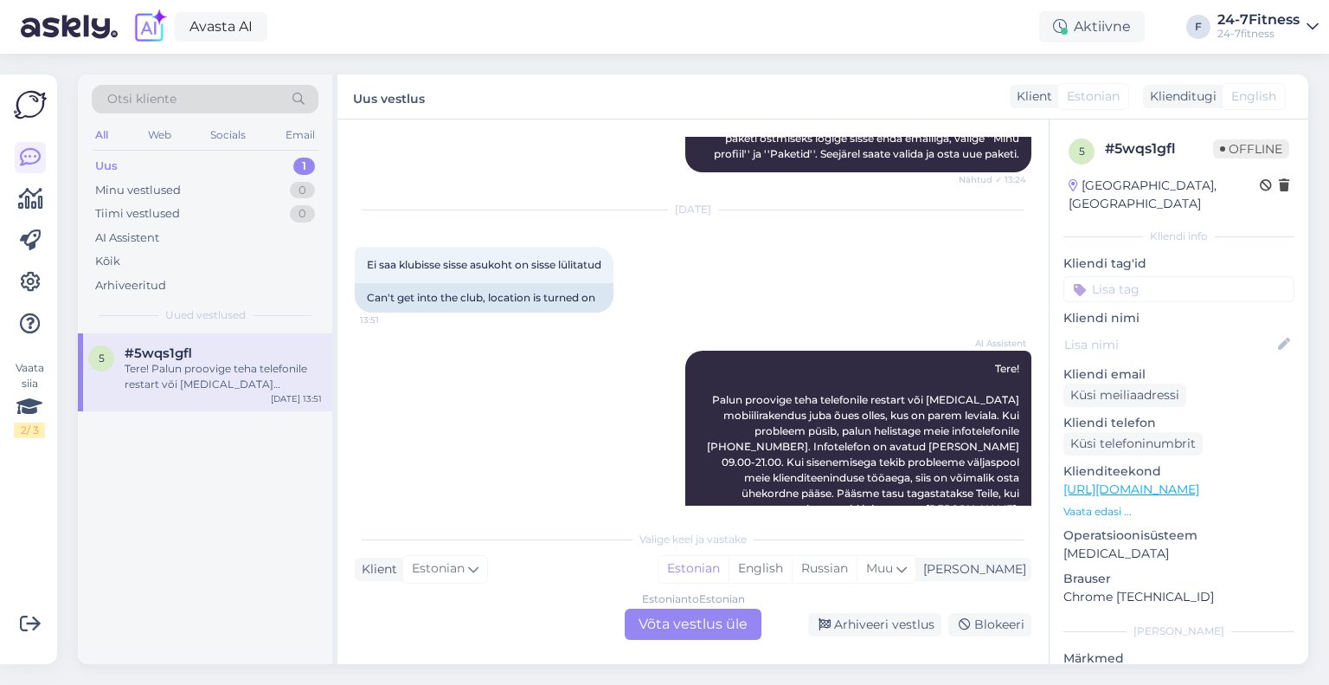
scroll to position [2503, 0]
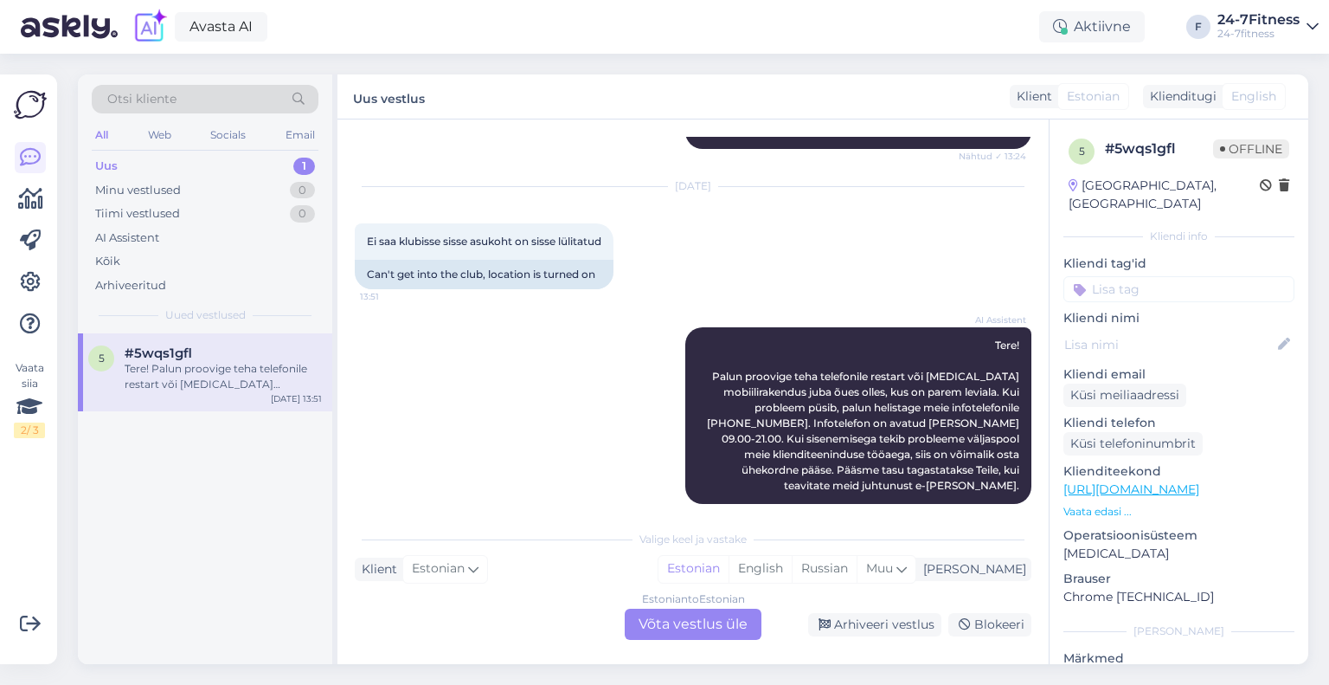
click at [710, 629] on div "Estonian to Estonian Võta vestlus üle" at bounding box center [693, 623] width 137 height 31
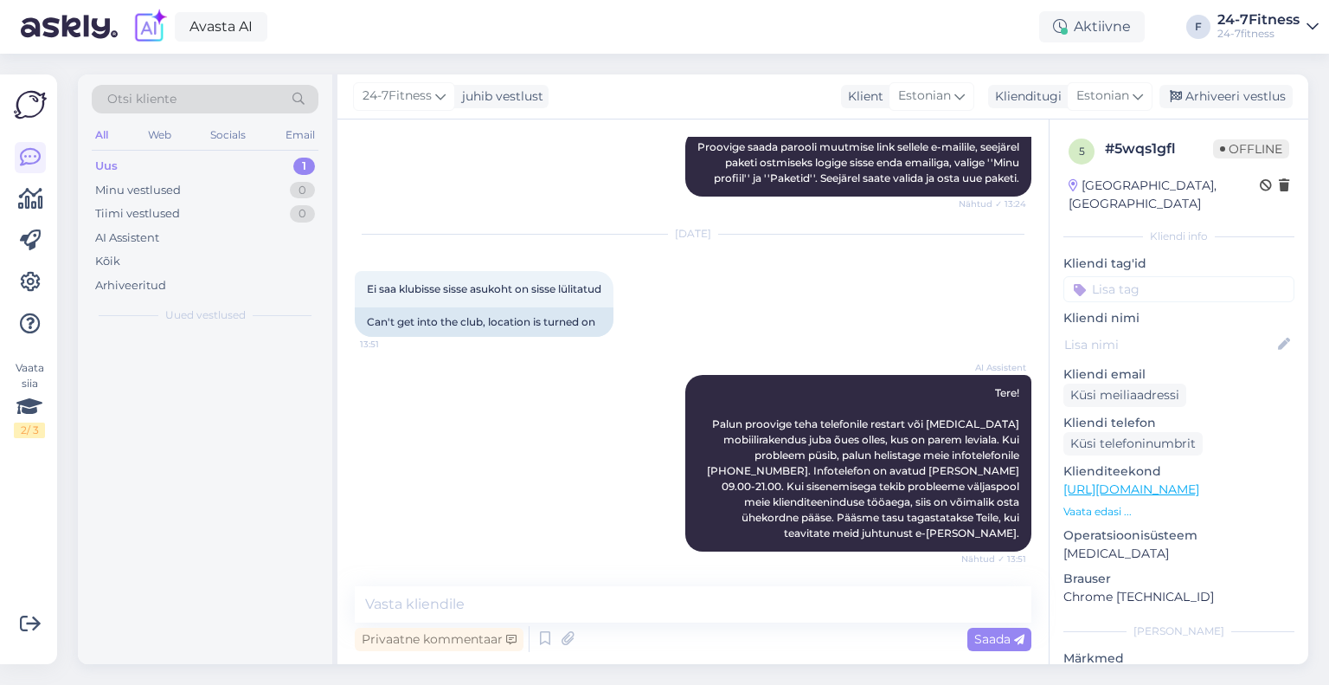
scroll to position [2438, 0]
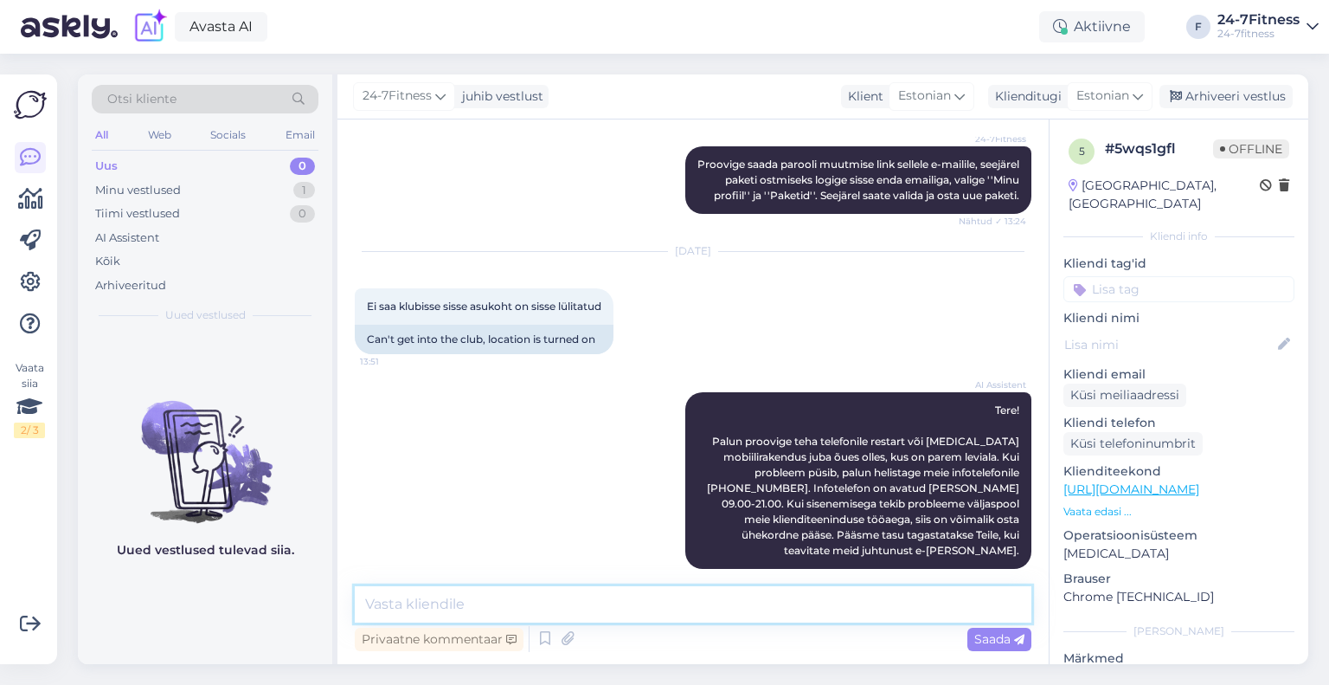
click at [546, 592] on textarea at bounding box center [693, 604] width 677 height 36
click at [321, 418] on img at bounding box center [205, 448] width 254 height 156
click at [605, 616] on textarea at bounding box center [693, 604] width 677 height 36
paste textarea "Kliendikaardi lisamiseks Walletisse logige palun meie kodulehele sisse ja valig…"
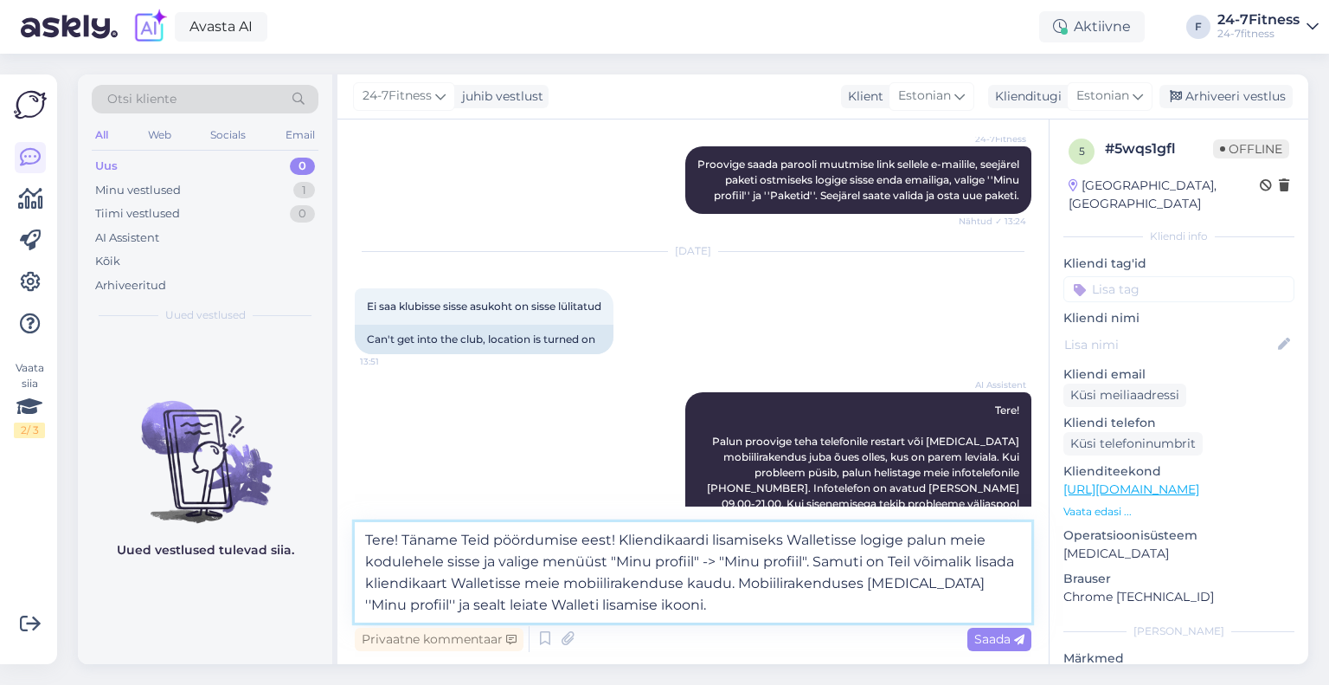
scroll to position [2503, 0]
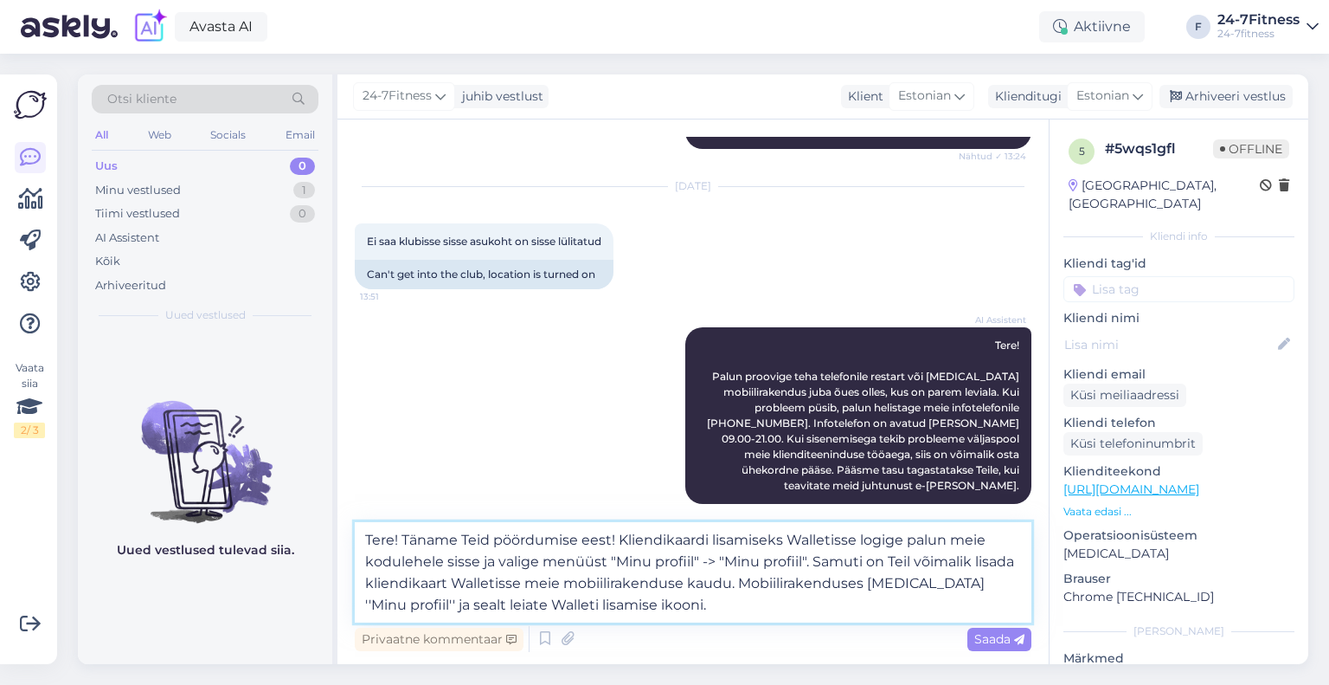
click at [615, 536] on textarea "Tere! Täname Teid pöördumise eest! Kliendikaardi lisamiseks Walletisse logige p…" at bounding box center [693, 572] width 677 height 100
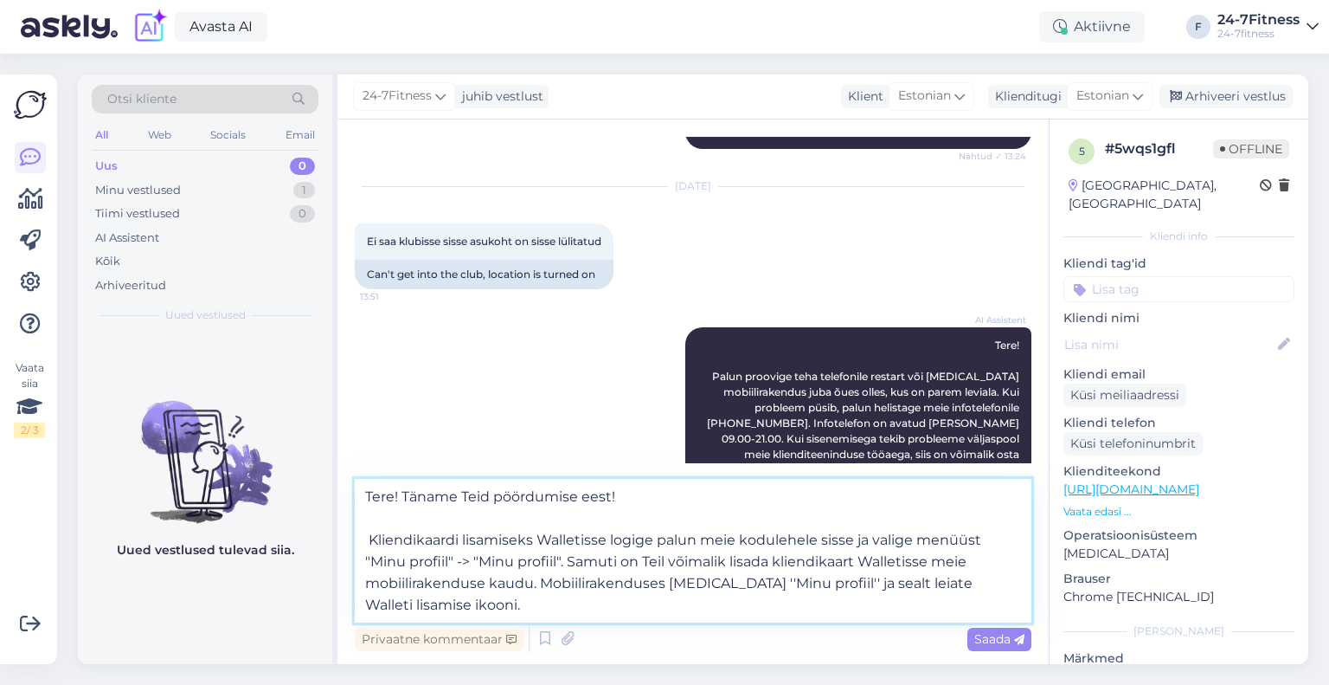
click at [370, 541] on textarea "Tere! Täname Teid pöördumise eest! Kliendikaardi lisamiseks Walletisse logige p…" at bounding box center [693, 551] width 677 height 144
click at [659, 500] on textarea "Tere! Täname Teid pöördumise eest! Kliendikaardi lisamiseks Walletisse logige p…" at bounding box center [693, 551] width 677 height 144
click at [802, 530] on textarea "Tere! Täname Teid pöördumise eest! Spordiklubisse on võimalik siseneda ka Walle…" at bounding box center [693, 551] width 677 height 144
type textarea "Tere! Täname Teid pöördumise eest! Spordiklubisse on võimalik siseneda ka Walle…"
click at [978, 634] on span "Saada" at bounding box center [999, 639] width 50 height 16
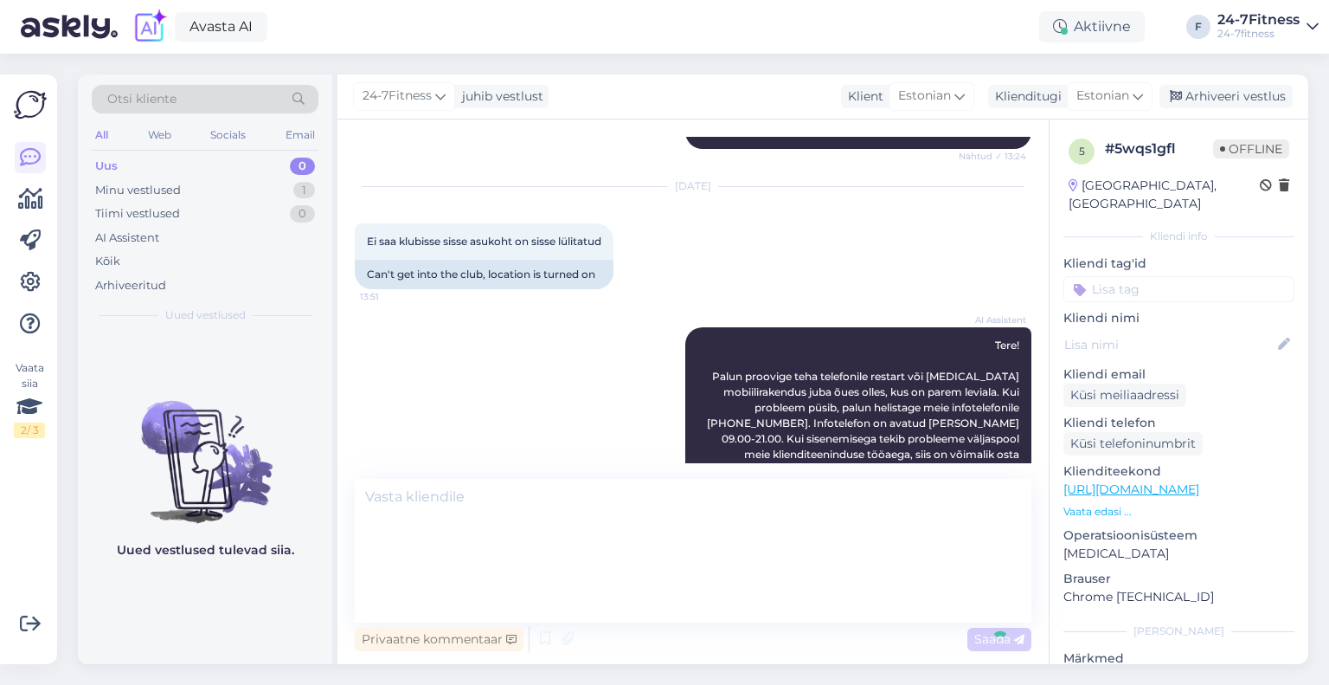
scroll to position [2621, 0]
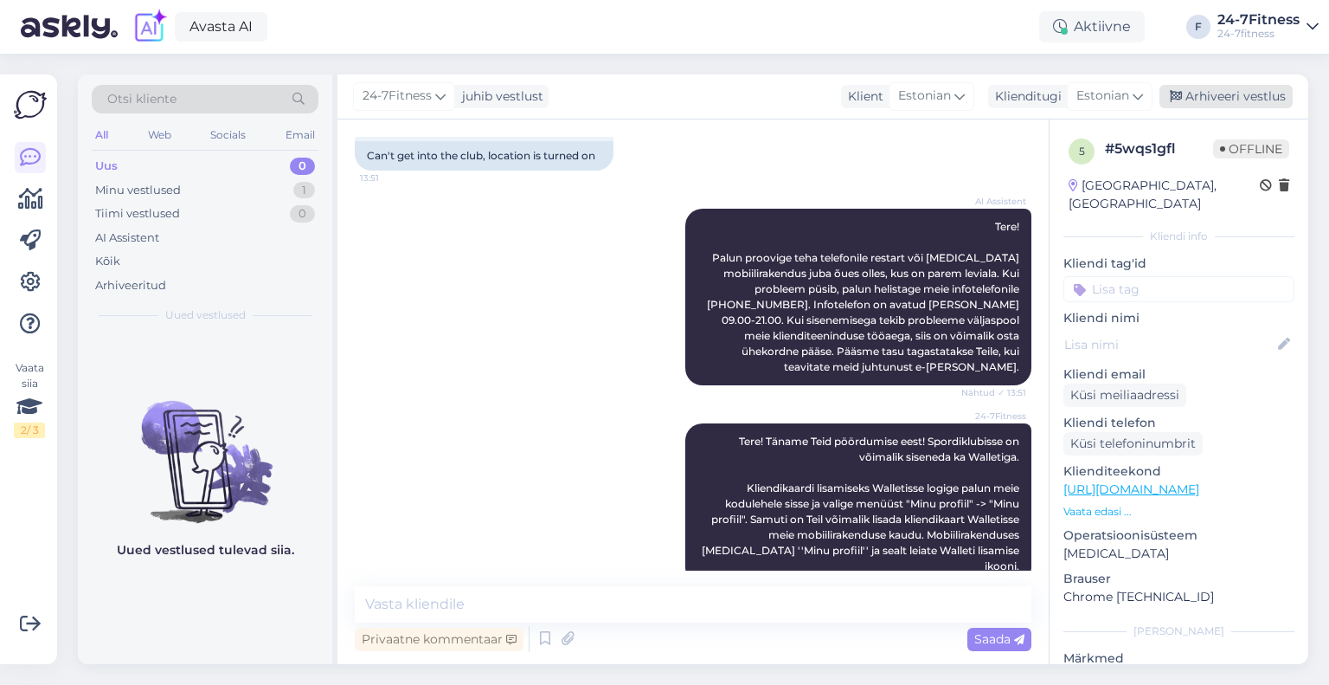
click at [1197, 89] on div "Arhiveeri vestlus" at bounding box center [1226, 96] width 133 height 23
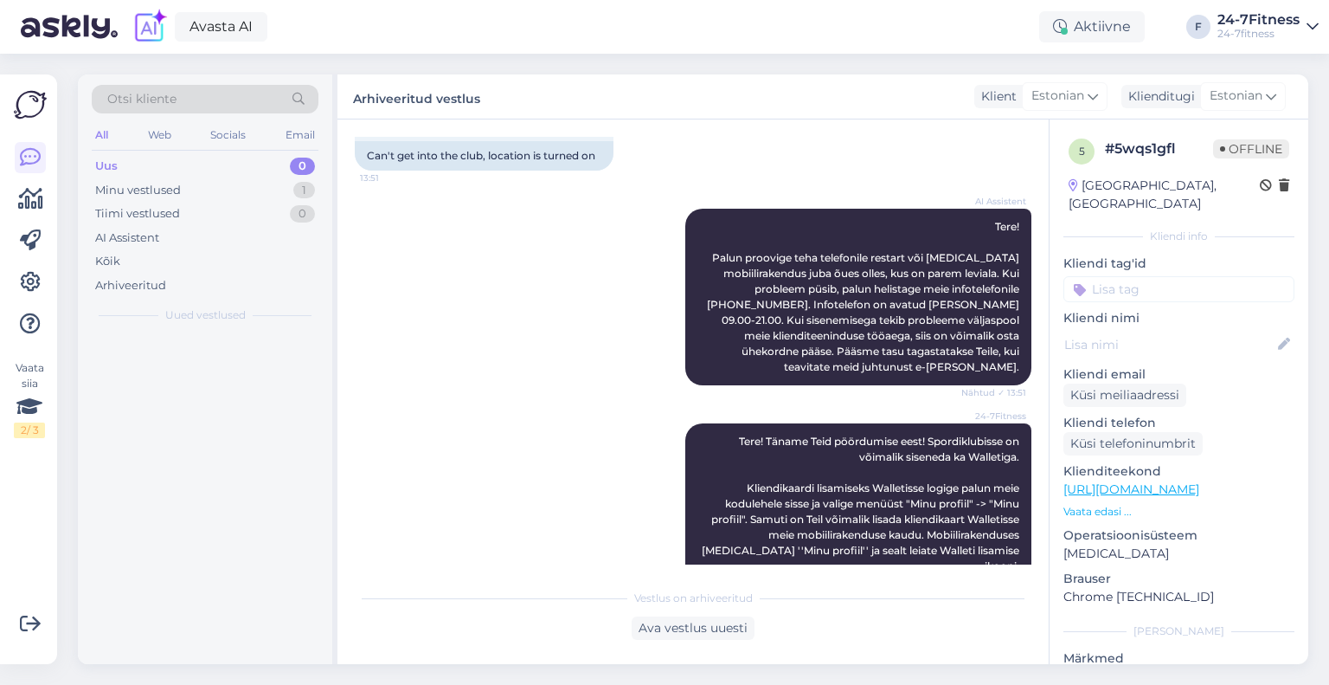
scroll to position [2627, 0]
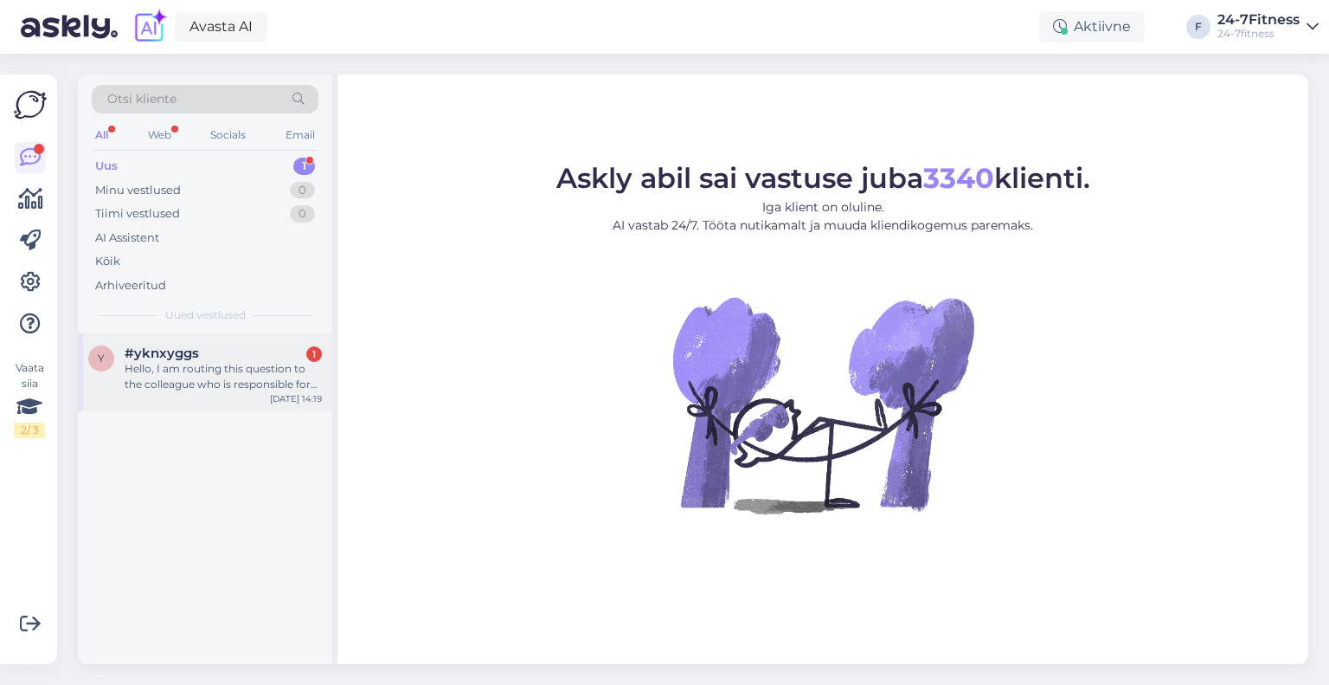
click at [177, 380] on div "Hello, I am routing this question to the colleague who is responsible for this …" at bounding box center [223, 376] width 197 height 31
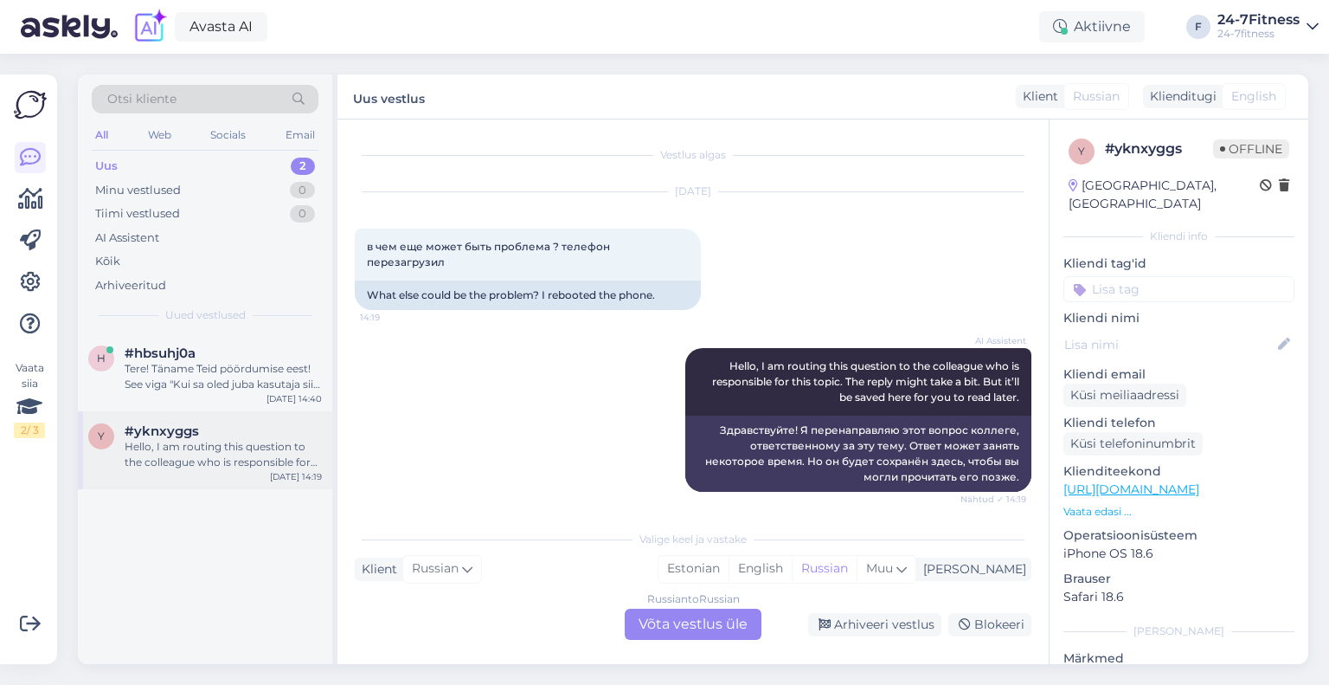
click at [245, 475] on div "y #yknxyggs Hello, I am routing this question to the colleague who is responsib…" at bounding box center [205, 450] width 254 height 78
click at [689, 627] on div "Russian to Russian Võta vestlus üle" at bounding box center [693, 623] width 137 height 31
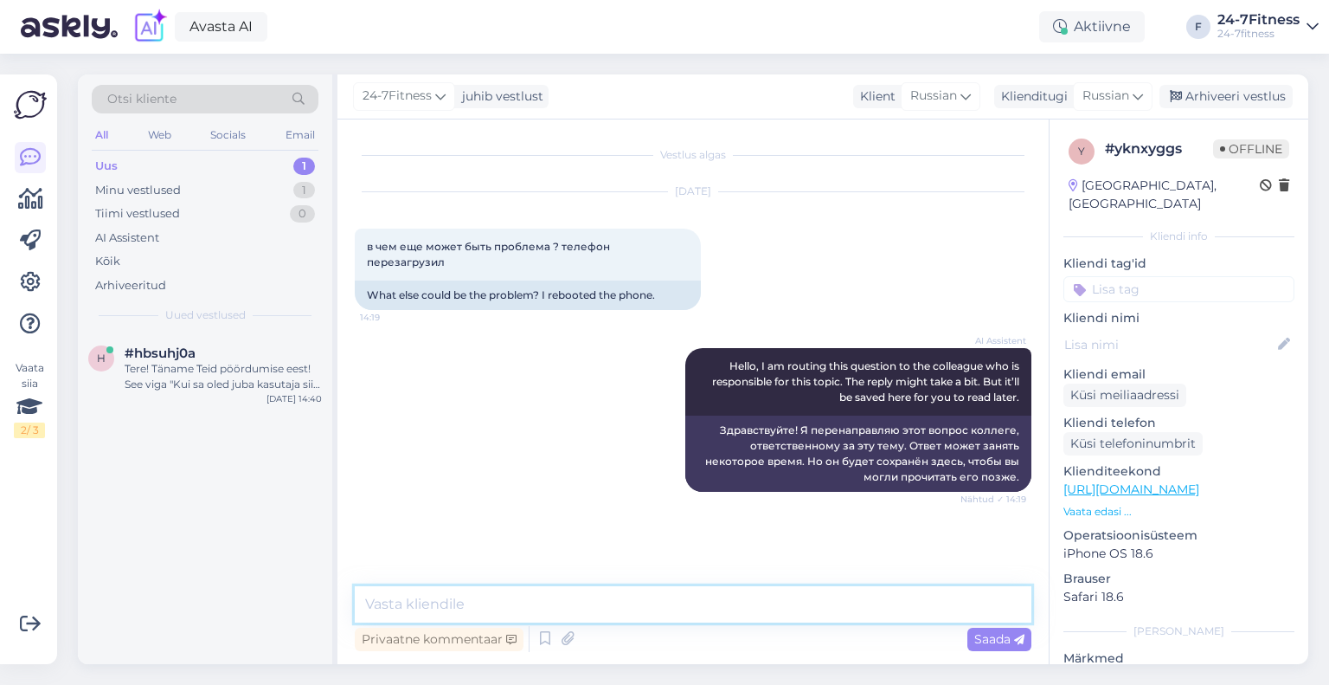
click at [616, 601] on textarea at bounding box center [693, 604] width 677 height 36
type textarea "Tere! Täname T"
drag, startPoint x: 537, startPoint y: 598, endPoint x: 346, endPoint y: 619, distance: 191.5
click at [346, 619] on div "Vestlus algas Oct 14 2025 в чем еще может быть проблема ? телефон перезагрузил …" at bounding box center [693, 391] width 711 height 544
paste textarea "Если у вас возникнут проблемы со входом в спортивный клуб во время работы нашей…"
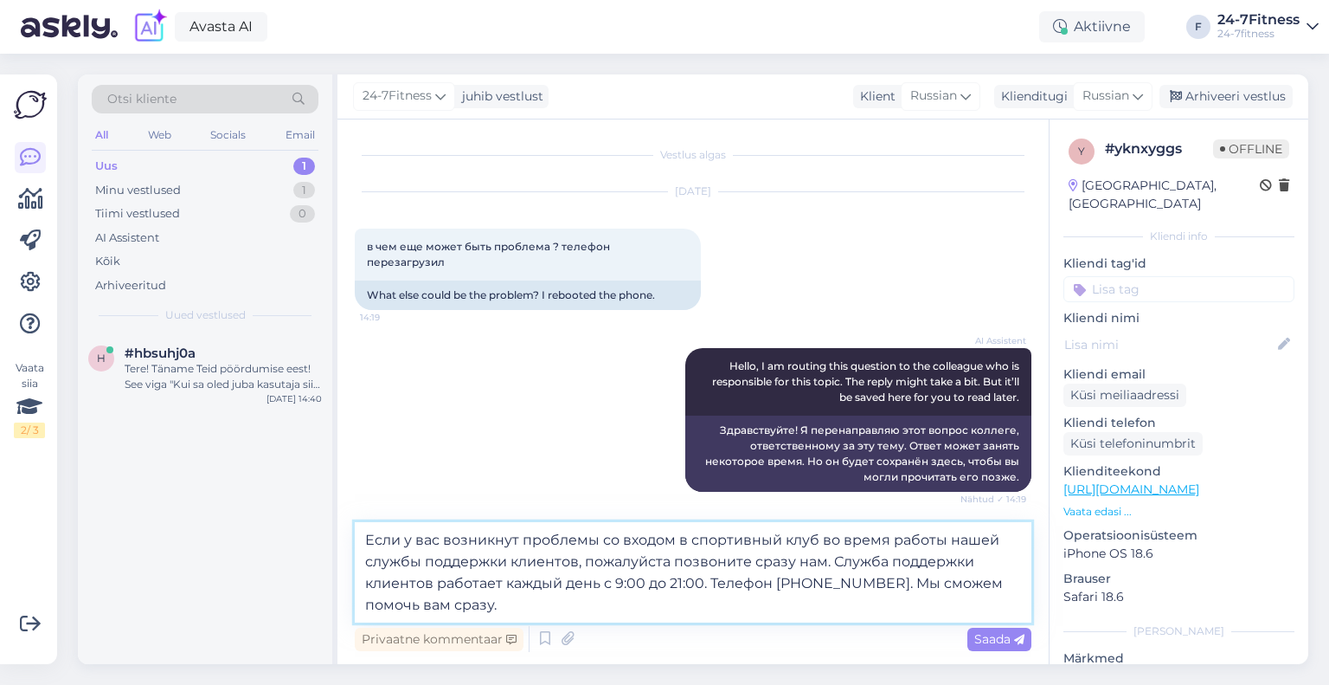
click at [761, 571] on textarea "Если у вас возникнут проблемы со входом в спортивный клуб во время работы нашей…" at bounding box center [693, 572] width 677 height 100
click at [365, 540] on textarea "Если у вас возникнут проблемы со входом в спортивный клуб во время работы нашей…" at bounding box center [693, 572] width 677 height 100
paste textarea "Здравствуйте!"
click at [595, 612] on textarea "Здравствуйте! Если у вас возникнут проблемы со входом в спортивный клуб во врем…" at bounding box center [693, 572] width 677 height 100
type textarea "Здравствуйте! Если у вас возникнут проблемы со входом в спортивный клуб во врем…"
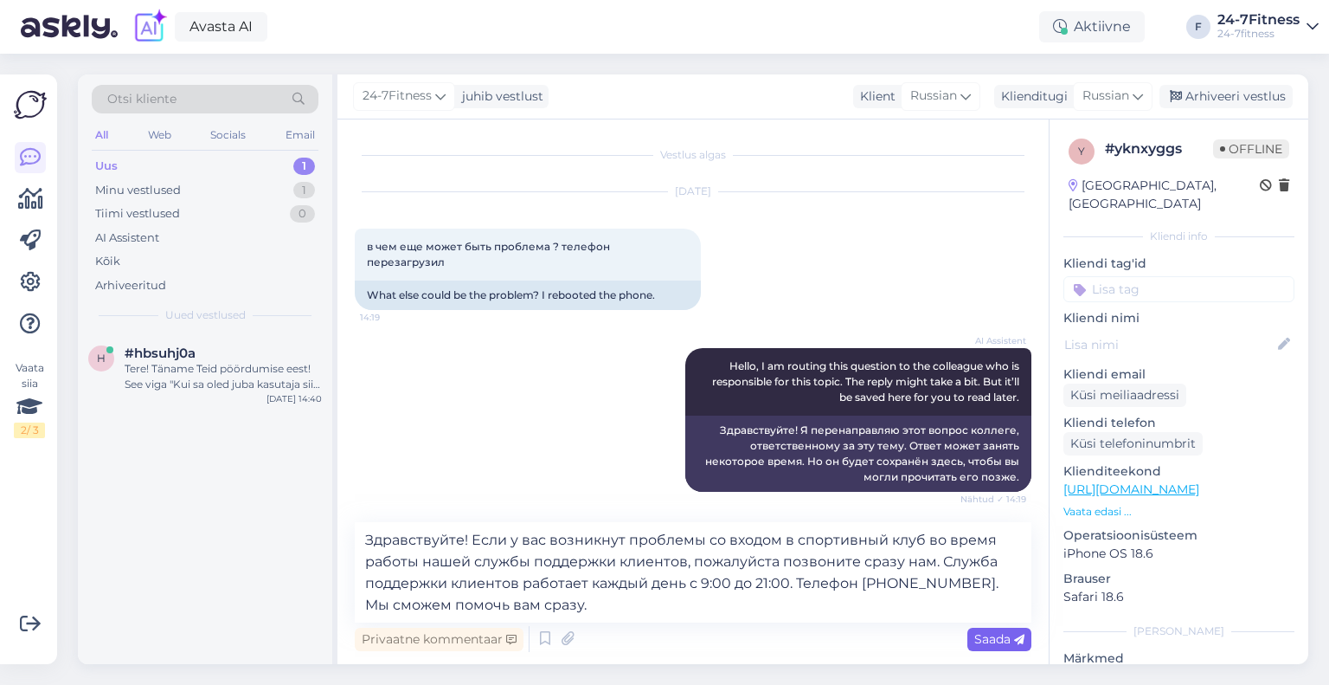
click at [986, 642] on span "Saada" at bounding box center [999, 639] width 50 height 16
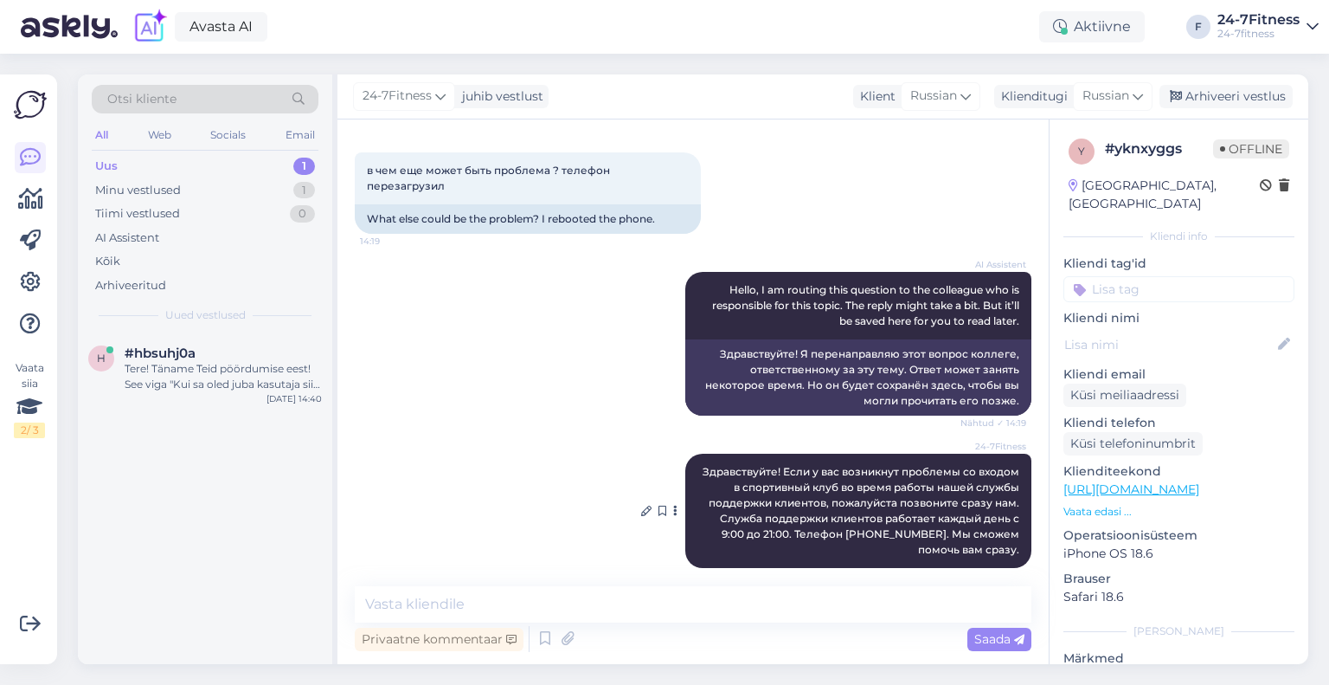
scroll to position [76, 0]
click at [1220, 94] on div "Arhiveeri vestlus" at bounding box center [1226, 96] width 133 height 23
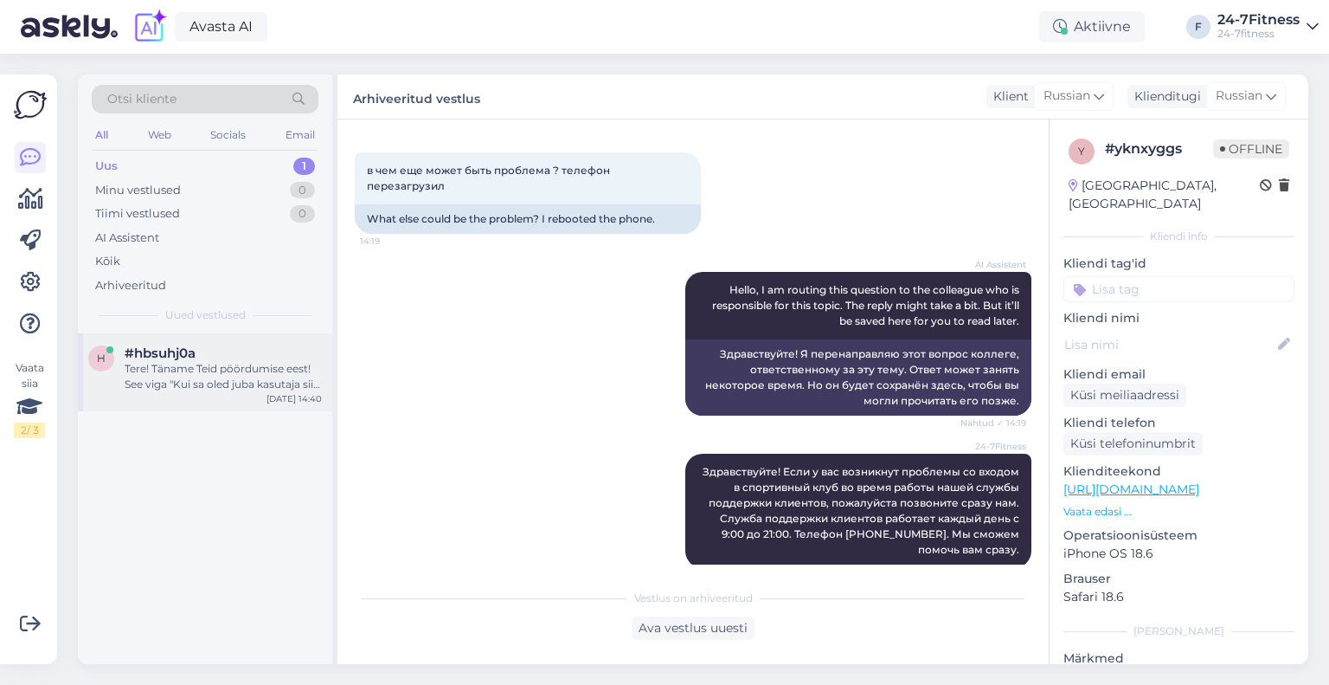
click at [215, 376] on div "Tere! Täname Teid pöördumise eest! See viga "Kui sa oled juba kasutaja siis pal…" at bounding box center [223, 376] width 197 height 31
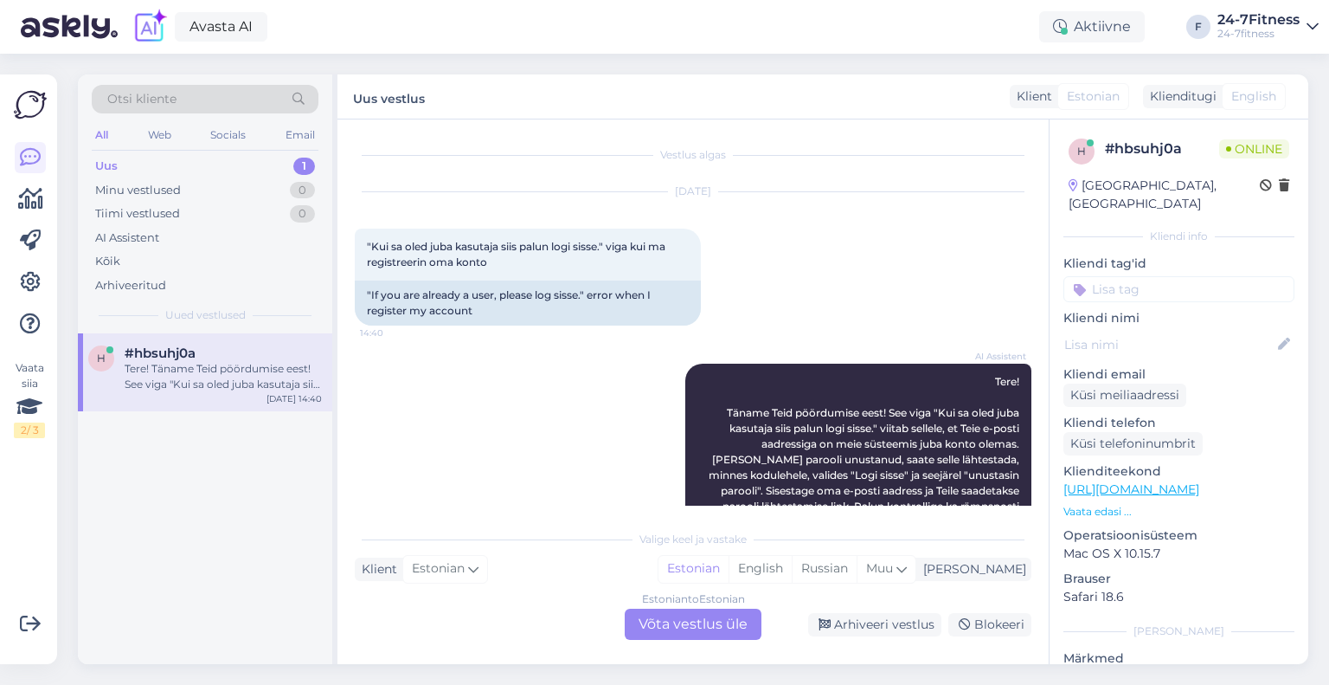
scroll to position [84, 0]
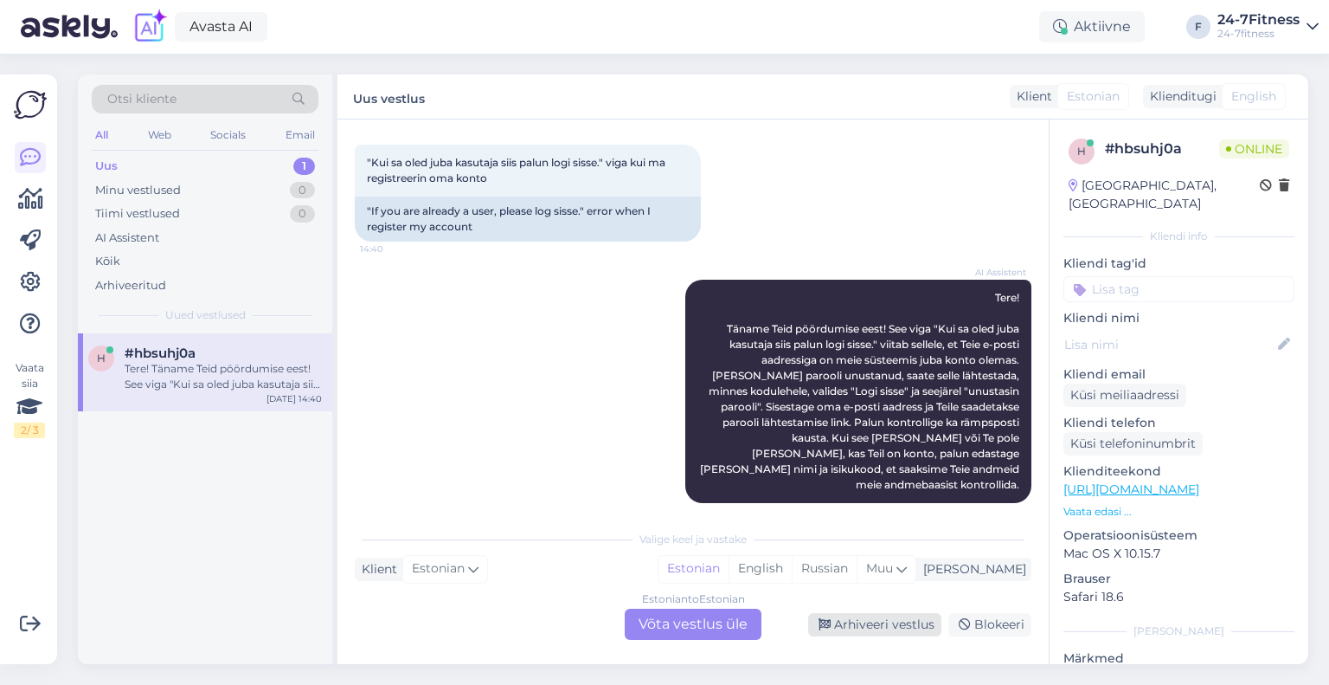
click at [837, 626] on div "Arhiveeri vestlus" at bounding box center [874, 624] width 133 height 23
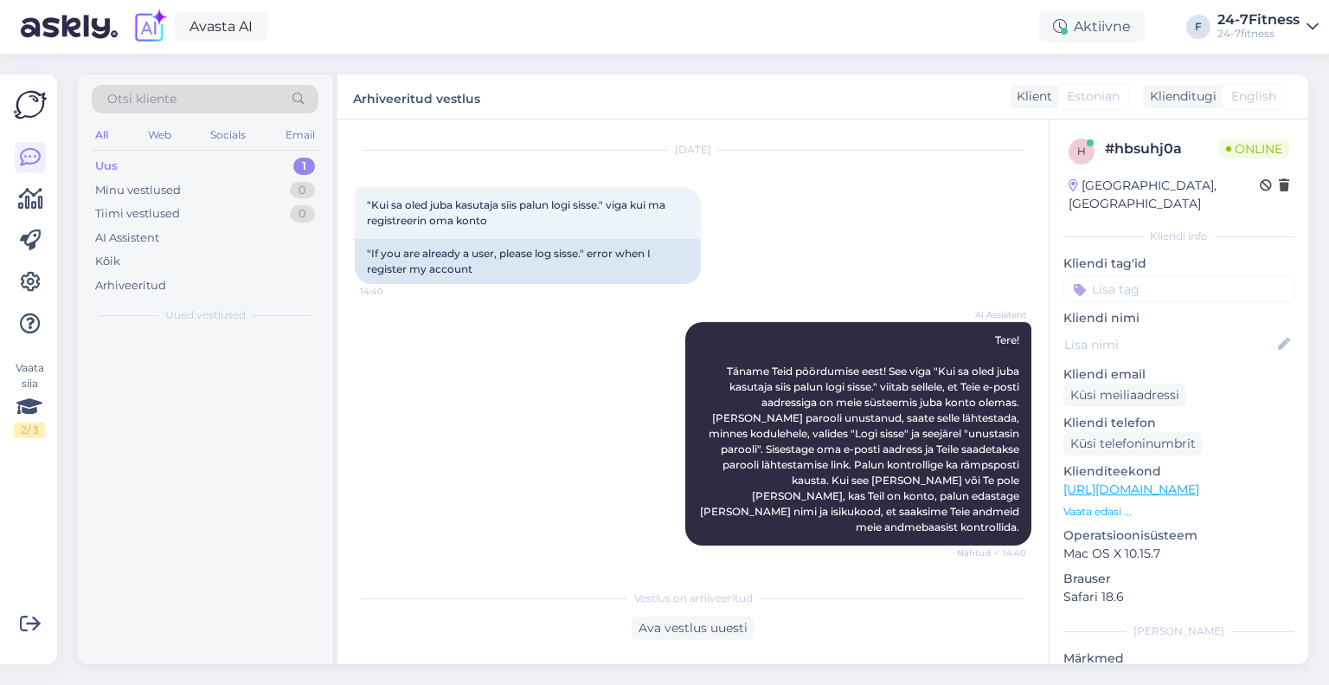
scroll to position [25, 0]
